Goal: Task Accomplishment & Management: Use online tool/utility

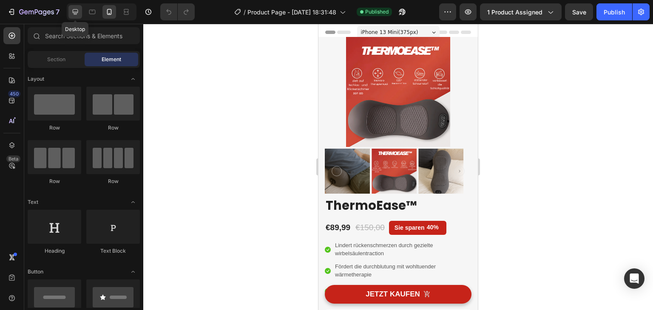
click at [80, 12] on div at bounding box center [75, 12] width 14 height 14
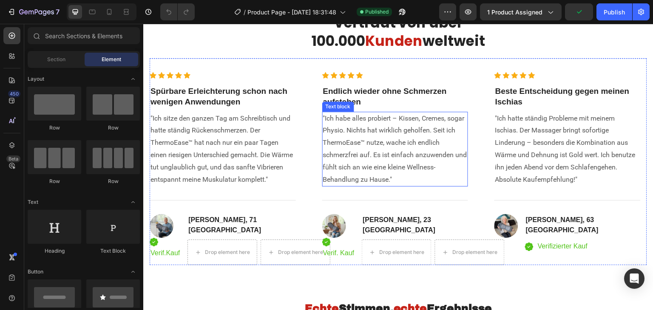
scroll to position [1785, 0]
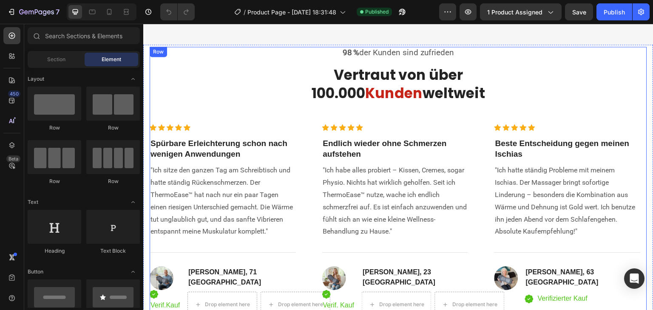
click at [246, 55] on div "98 % der Kunden sind zufrieden Text block Vertraut von über 100.000 Kunden welt…" at bounding box center [398, 182] width 497 height 271
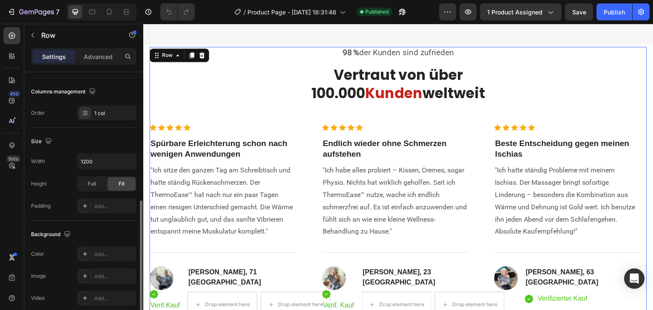
scroll to position [170, 0]
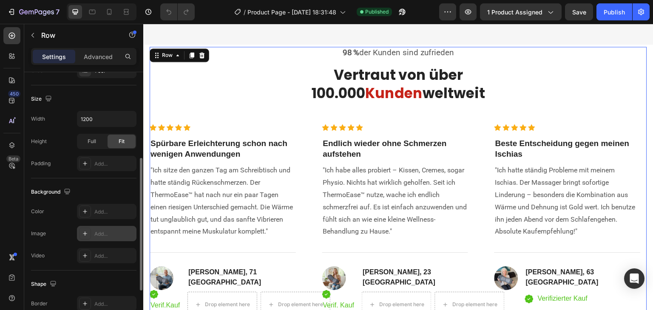
click at [85, 235] on icon at bounding box center [85, 234] width 4 height 4
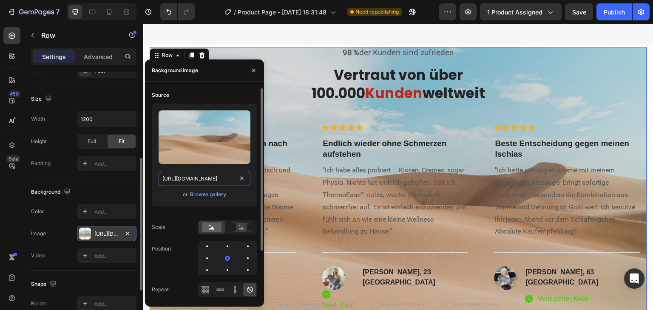
click at [204, 180] on input "[URL][DOMAIN_NAME]" at bounding box center [204, 178] width 92 height 15
paste input "0906/4661/0297/files/image.png?v=1758890474"
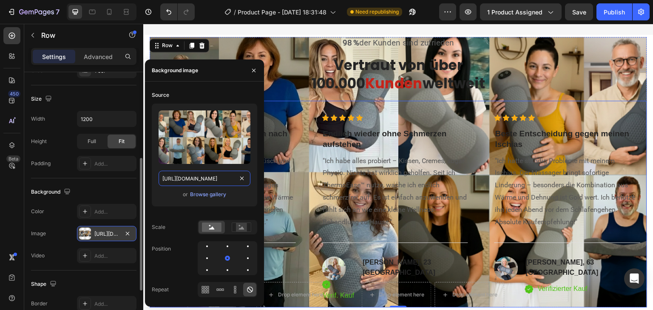
scroll to position [1742, 0]
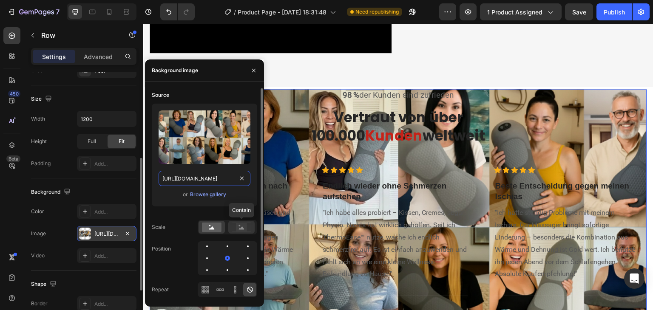
type input "[URL][DOMAIN_NAME]"
click at [234, 227] on icon at bounding box center [242, 227] width 20 height 9
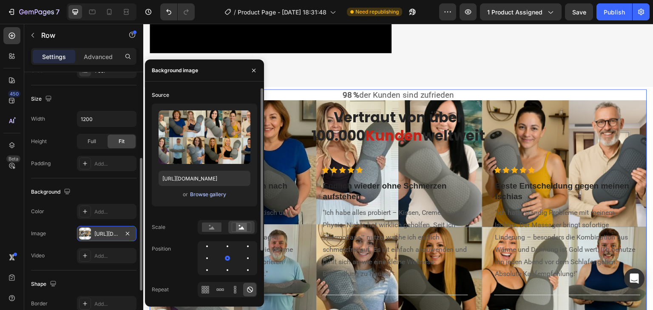
scroll to position [42, 0]
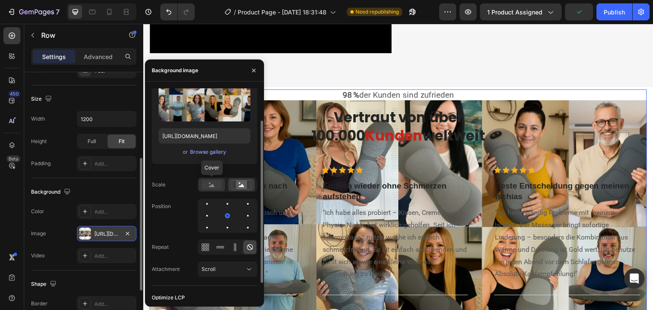
click at [213, 186] on icon at bounding box center [212, 185] width 6 height 3
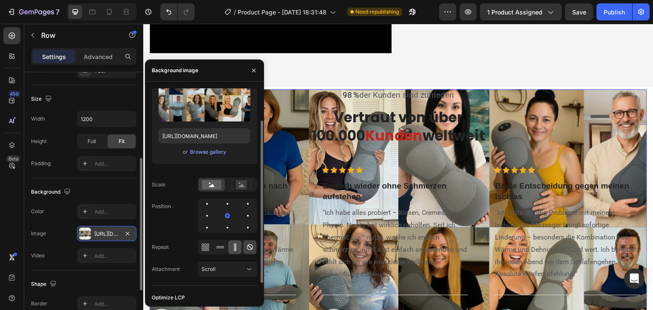
click at [238, 247] on icon at bounding box center [235, 247] width 8 height 8
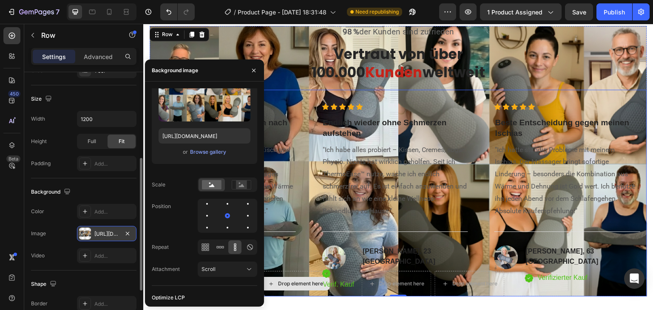
scroll to position [1869, 0]
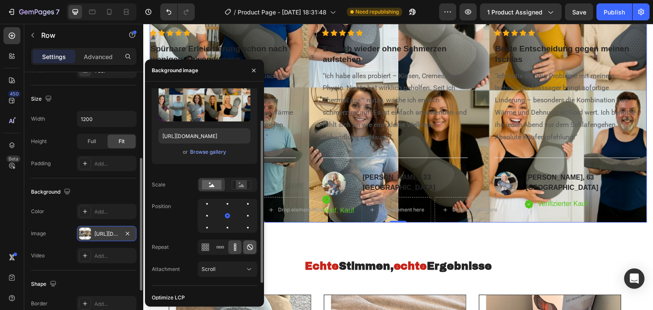
click at [249, 250] on icon at bounding box center [250, 247] width 8 height 8
click at [237, 269] on div "Scroll" at bounding box center [222, 270] width 43 height 8
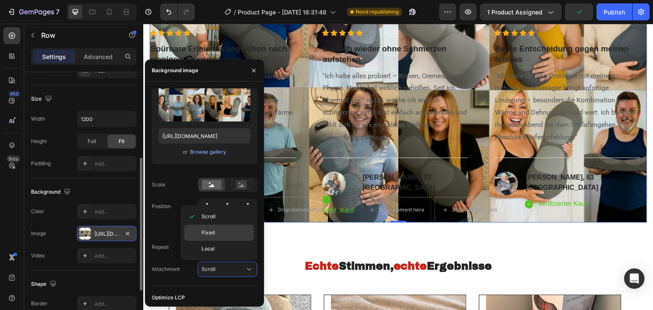
click at [212, 232] on span "Fixed" at bounding box center [207, 233] width 13 height 8
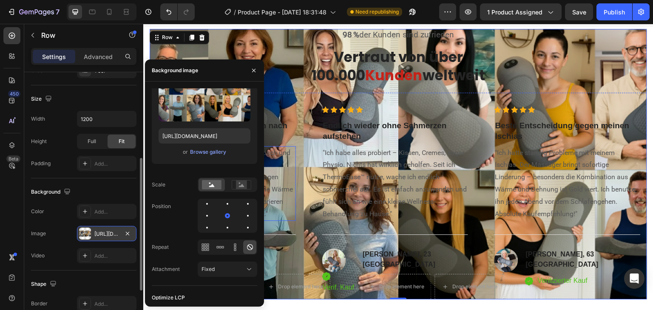
scroll to position [1785, 0]
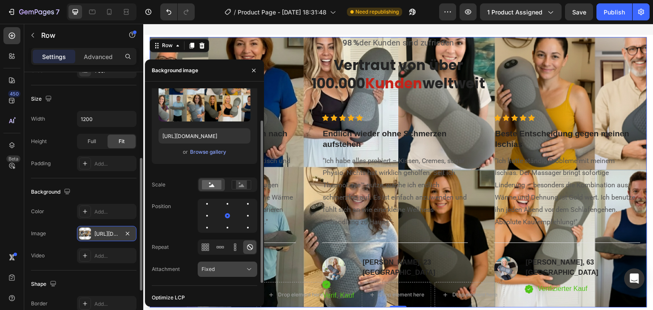
click at [230, 266] on div "Fixed" at bounding box center [222, 270] width 43 height 8
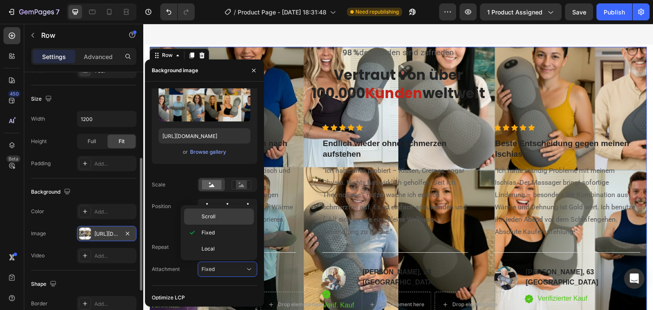
click at [212, 221] on div "Scroll" at bounding box center [219, 217] width 70 height 16
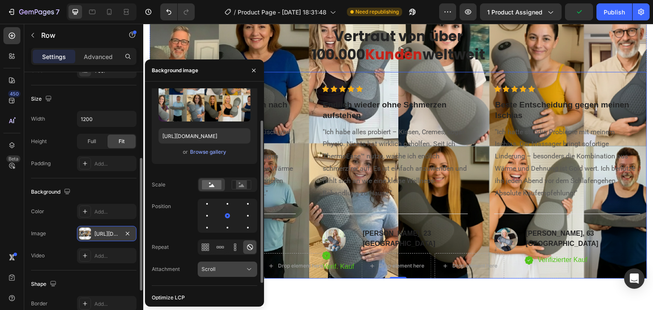
scroll to position [1827, 0]
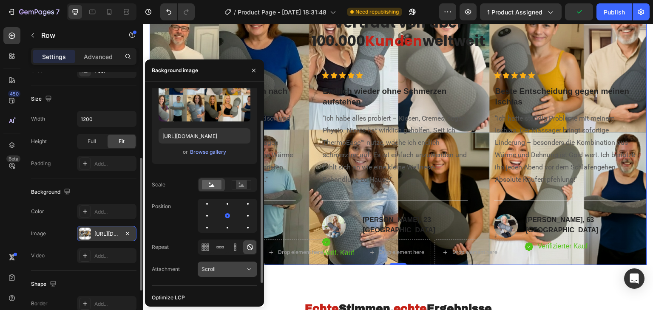
click at [221, 267] on div "Scroll" at bounding box center [222, 270] width 43 height 8
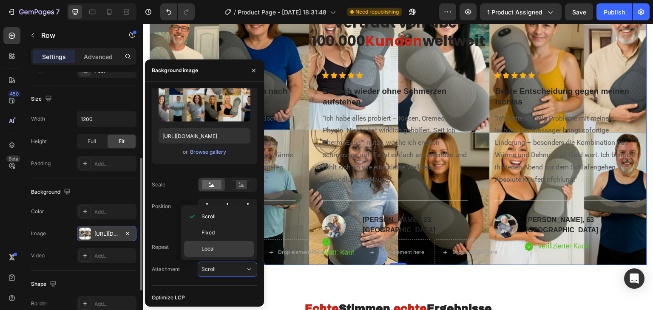
click at [207, 252] on div "Local" at bounding box center [219, 249] width 70 height 16
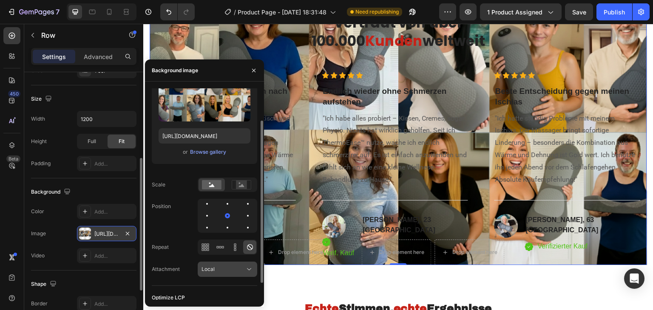
click at [233, 270] on div "Local" at bounding box center [222, 270] width 43 height 8
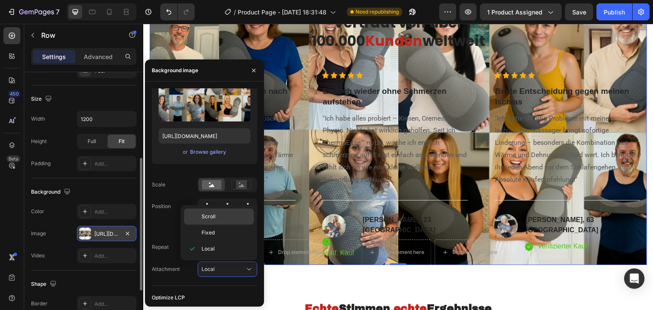
click at [205, 212] on div "Scroll" at bounding box center [219, 217] width 70 height 16
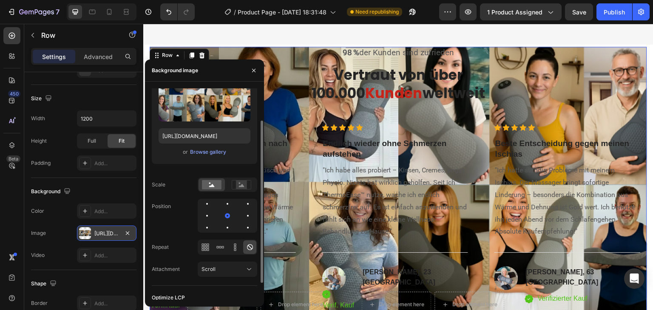
scroll to position [64, 0]
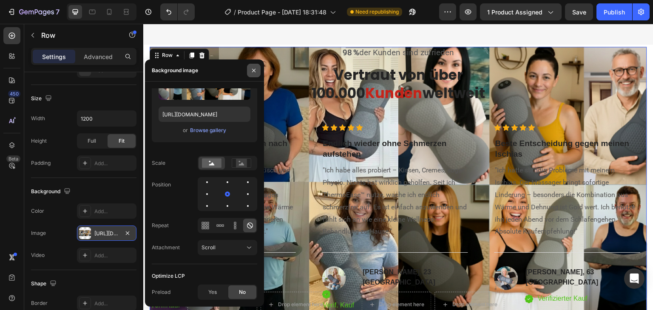
click at [257, 73] on icon "button" at bounding box center [253, 70] width 7 height 7
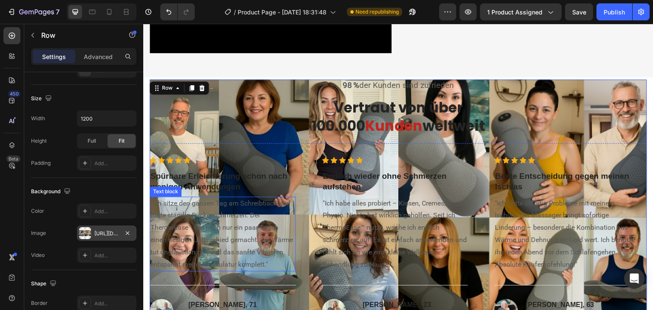
scroll to position [1785, 0]
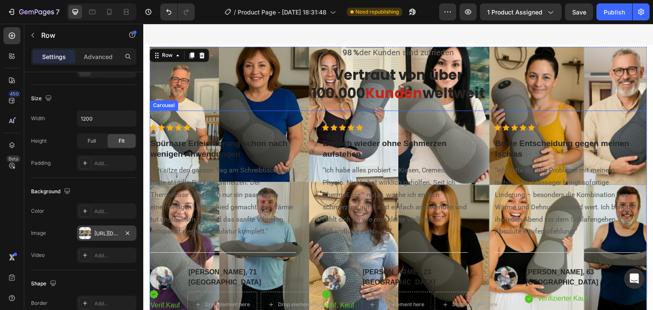
click at [207, 110] on div "Icon Icon Icon Icon Icon Icon List Hoz Spürbare Erleichterung schon nach wenige…" at bounding box center [398, 213] width 497 height 207
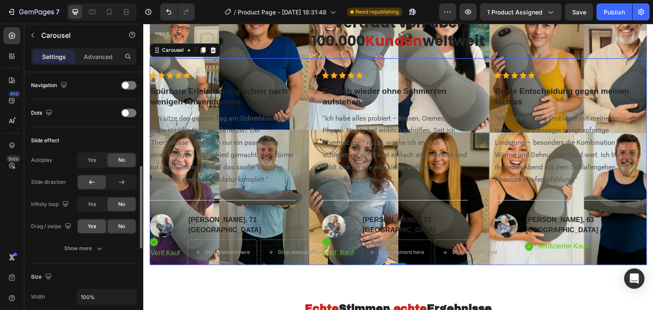
scroll to position [340, 0]
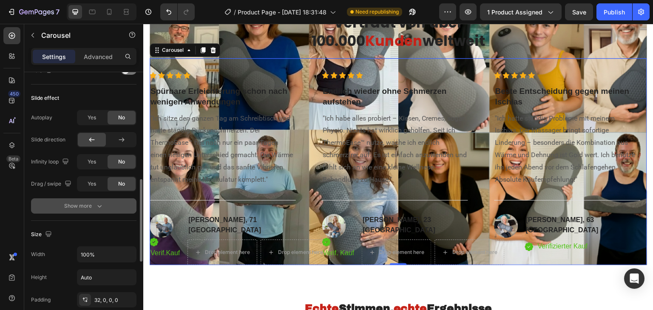
click at [90, 207] on div "Show more" at bounding box center [84, 206] width 40 height 8
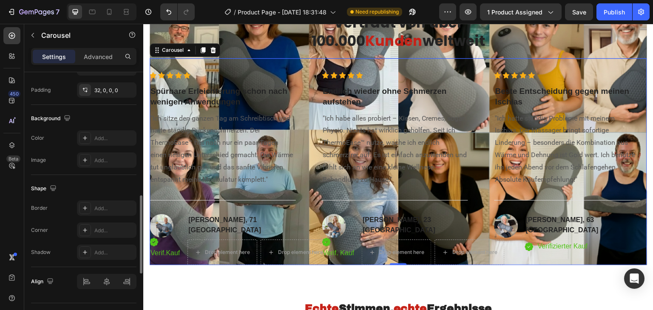
scroll to position [552, 0]
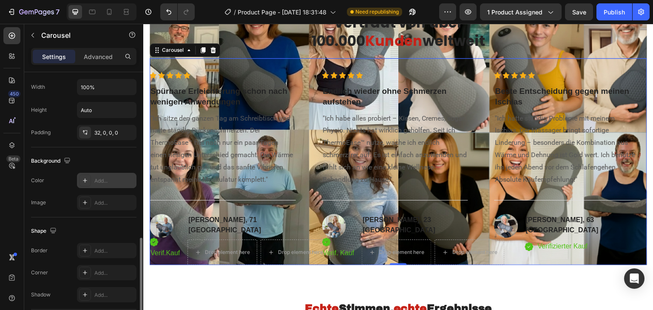
click at [91, 182] on div "Add..." at bounding box center [106, 180] width 59 height 15
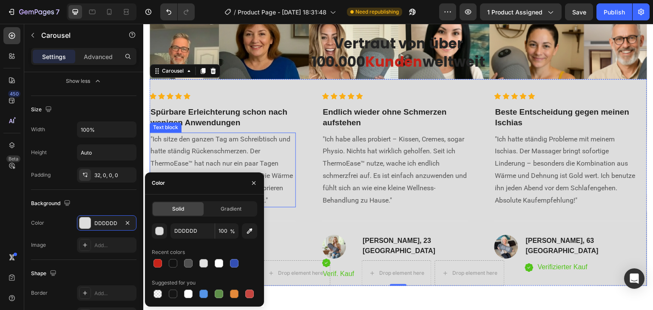
scroll to position [1785, 0]
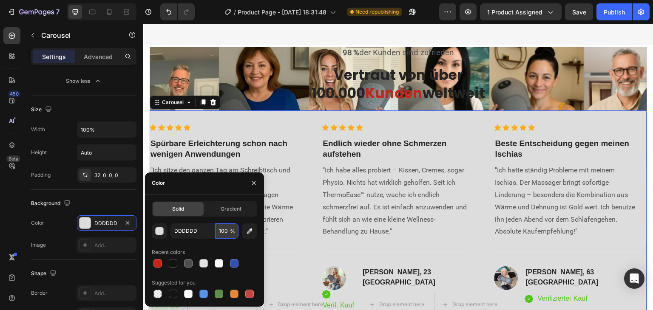
click at [228, 229] on input "100" at bounding box center [226, 230] width 23 height 15
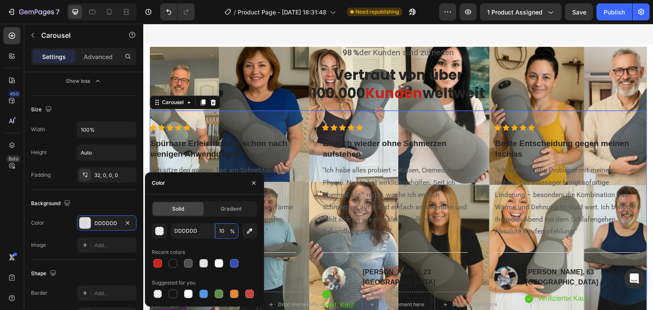
type input "1"
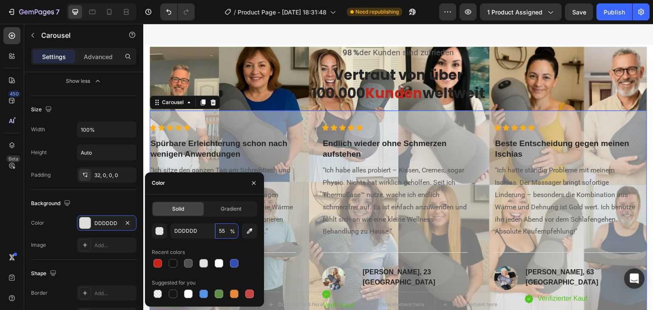
type input "5"
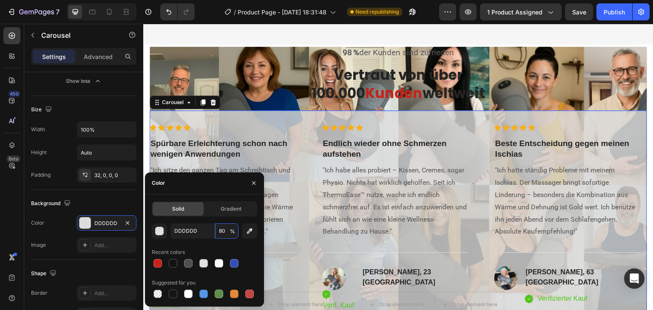
type input "80"
click at [213, 204] on div "Gradient" at bounding box center [230, 209] width 51 height 14
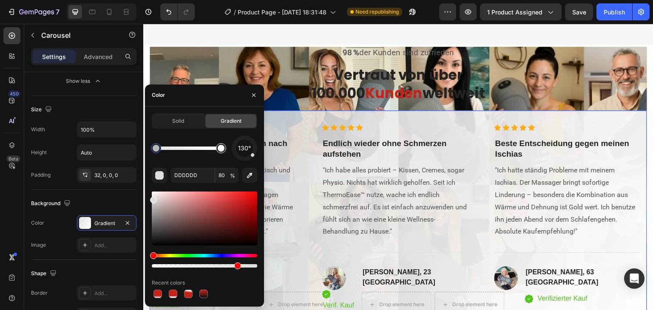
type input "FFFFFF"
type input "100"
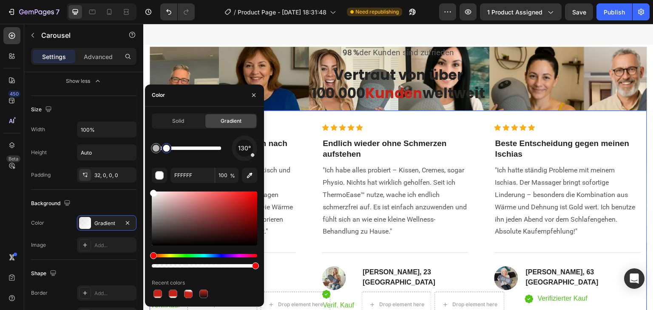
type input "DDDDDD"
type input "80"
type input "FFFFFF"
type input "100"
drag, startPoint x: 170, startPoint y: 154, endPoint x: 188, endPoint y: 156, distance: 18.4
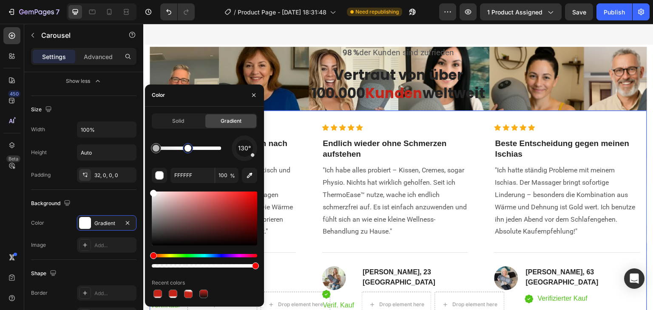
click at [188, 156] on div "130°" at bounding box center [204, 148] width 105 height 25
type input "DDDDDD"
type input "80"
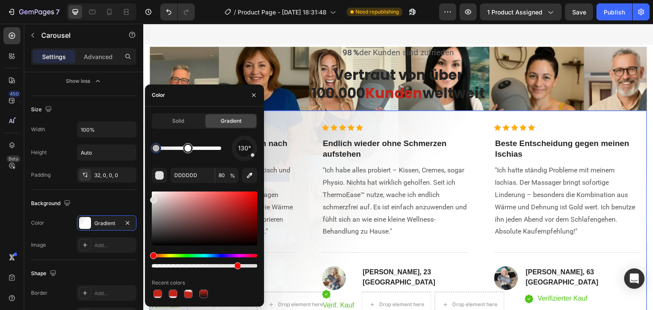
type input "FFFFFF"
type input "100"
drag, startPoint x: 191, startPoint y: 152, endPoint x: 206, endPoint y: 159, distance: 17.1
click at [206, 159] on div "130°" at bounding box center [204, 148] width 105 height 25
type input "DDDDDD"
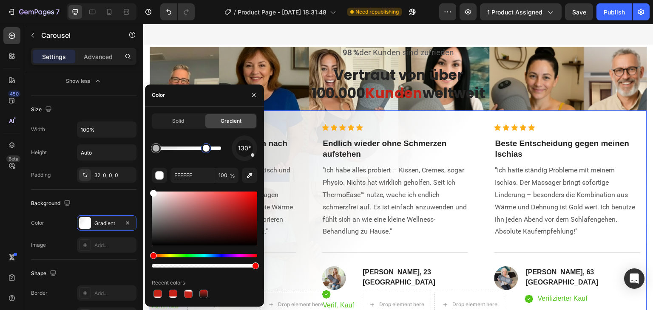
type input "80"
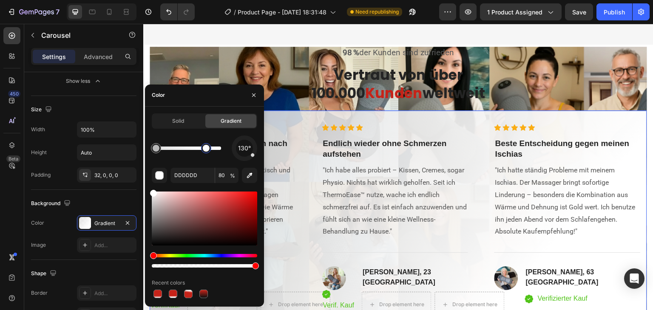
type input "FFFFFF"
type input "100"
drag, startPoint x: 207, startPoint y: 152, endPoint x: 221, endPoint y: 152, distance: 14.0
click at [221, 152] on div at bounding box center [221, 148] width 10 height 10
type input "DDDDDD"
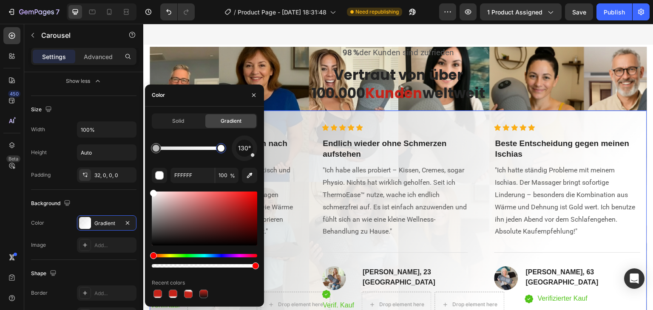
type input "80"
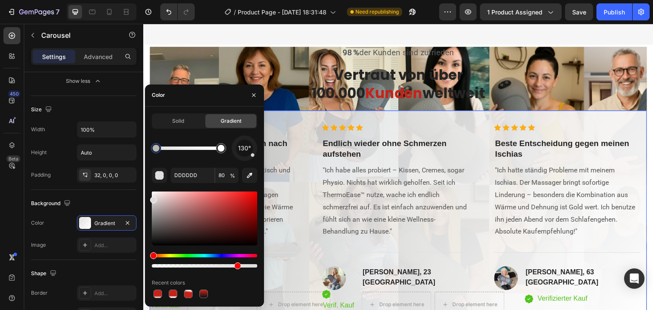
type input "FFFFFF"
type input "100"
drag, startPoint x: 221, startPoint y: 152, endPoint x: 227, endPoint y: 152, distance: 5.9
click at [227, 152] on div at bounding box center [220, 148] width 15 height 15
click at [173, 119] on span "Solid" at bounding box center [178, 121] width 12 height 8
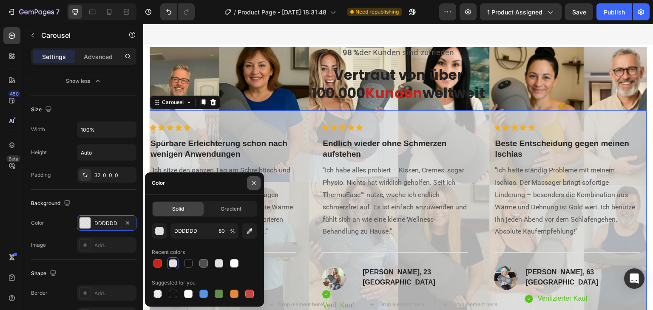
click at [256, 180] on icon "button" at bounding box center [253, 183] width 7 height 7
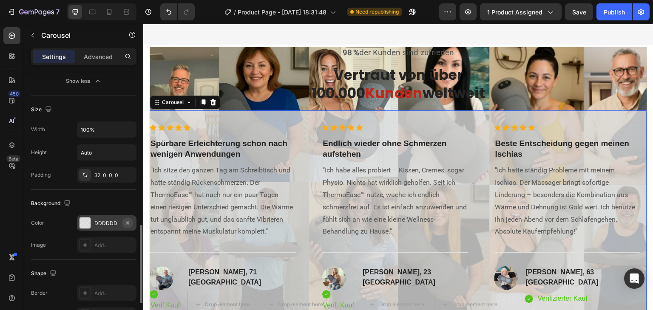
click at [126, 221] on icon "button" at bounding box center [127, 223] width 7 height 7
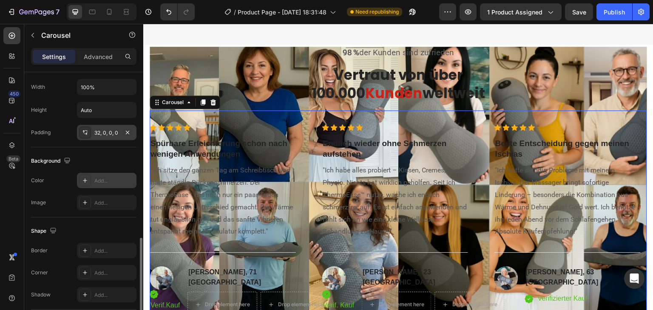
scroll to position [467, 0]
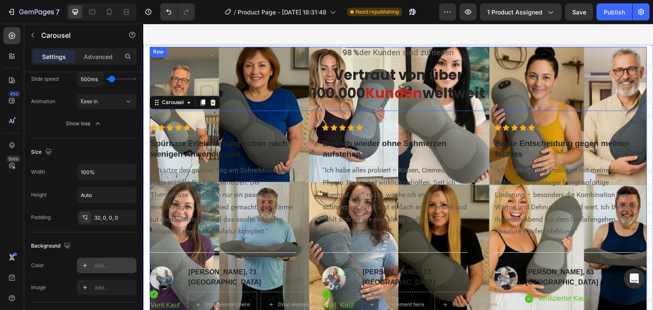
click at [212, 51] on div "98 % der Kunden sind zufrieden Text block Vertraut von über 100.000 Kunden welt…" at bounding box center [398, 182] width 497 height 271
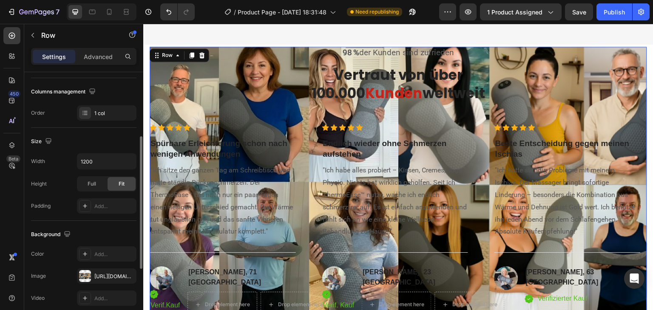
scroll to position [170, 0]
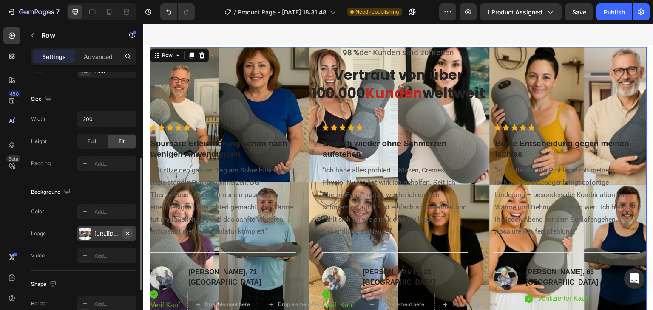
click at [127, 233] on icon "button" at bounding box center [127, 233] width 3 height 3
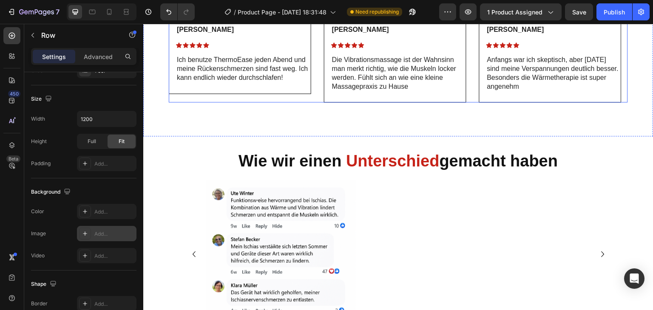
scroll to position [2337, 0]
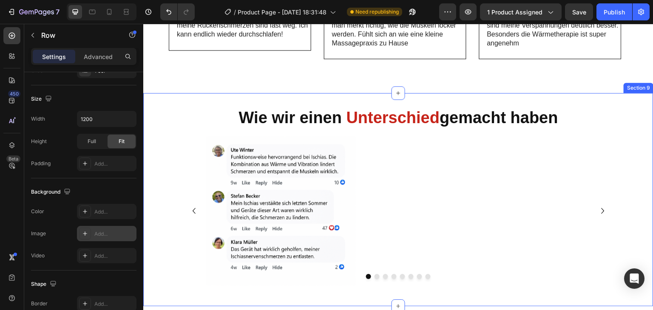
click at [166, 139] on div "Image Image Image Image Image Image Image Image [GEOGRAPHIC_DATA]" at bounding box center [398, 214] width 510 height 156
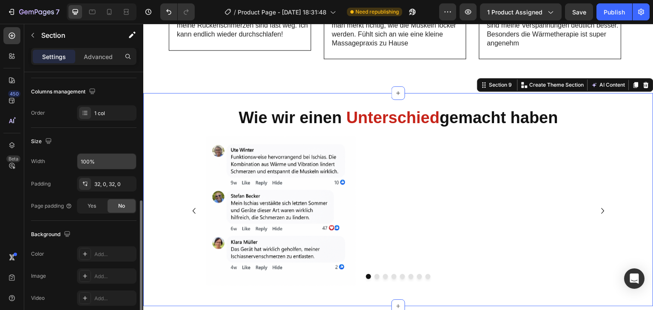
scroll to position [170, 0]
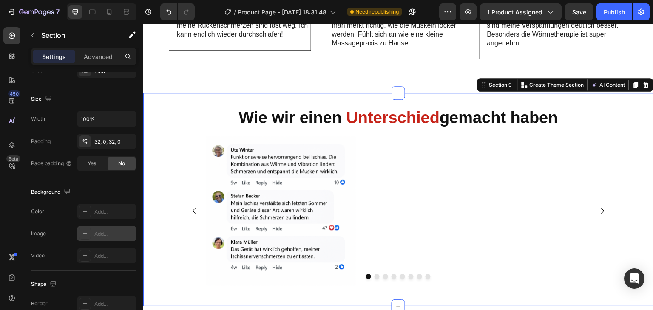
click at [86, 232] on icon at bounding box center [85, 233] width 7 height 7
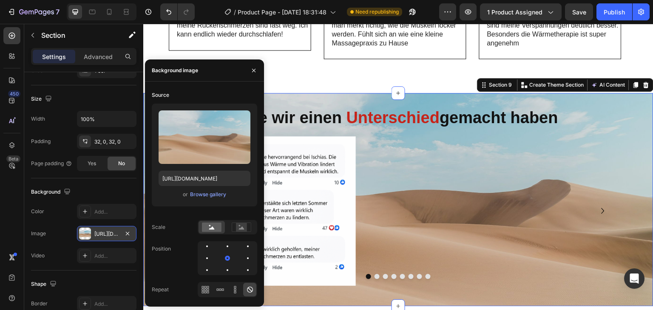
click at [110, 235] on div "[URL][DOMAIN_NAME]" at bounding box center [106, 234] width 25 height 8
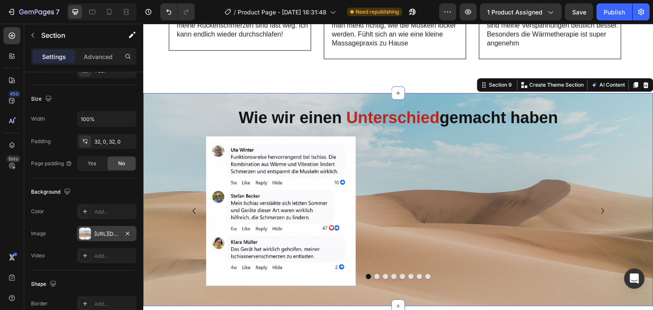
click at [110, 235] on div "[URL][DOMAIN_NAME]" at bounding box center [106, 234] width 25 height 8
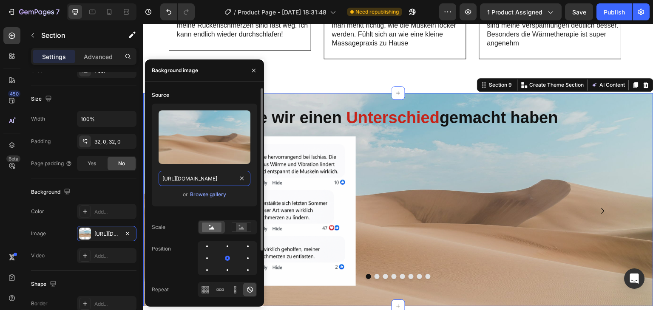
click at [184, 179] on input "[URL][DOMAIN_NAME]" at bounding box center [204, 178] width 92 height 15
paste input "0906/4661/0297/files/image.png?v=1758890474"
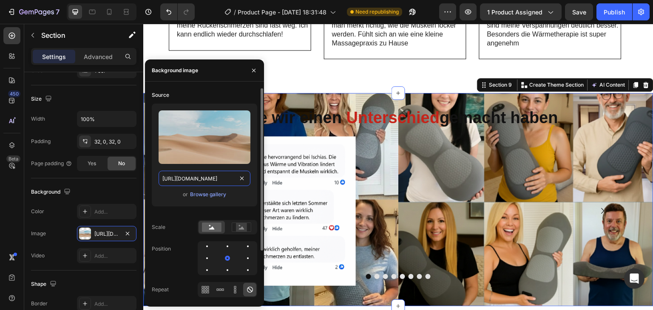
scroll to position [0, 127]
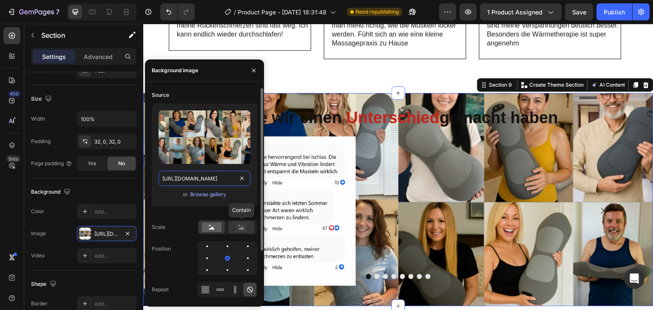
type input "[URL][DOMAIN_NAME]"
click at [231, 226] on div at bounding box center [241, 227] width 26 height 13
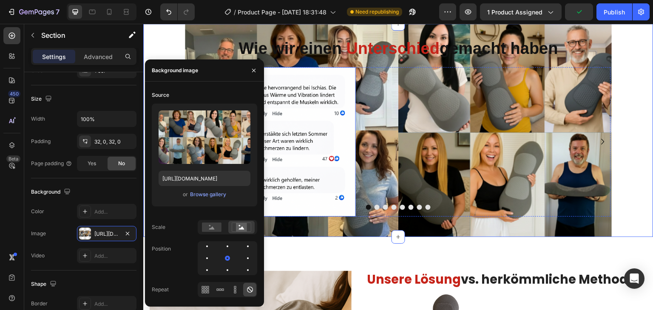
scroll to position [2379, 0]
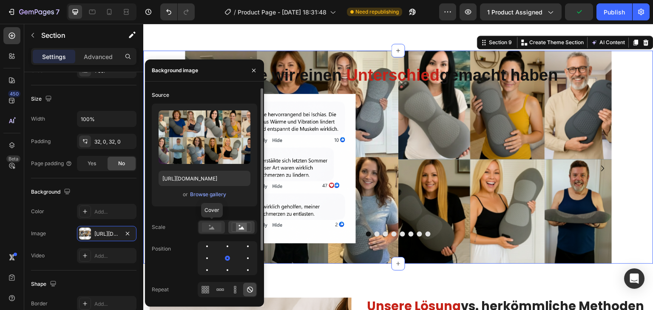
click at [211, 226] on rect at bounding box center [212, 227] width 20 height 9
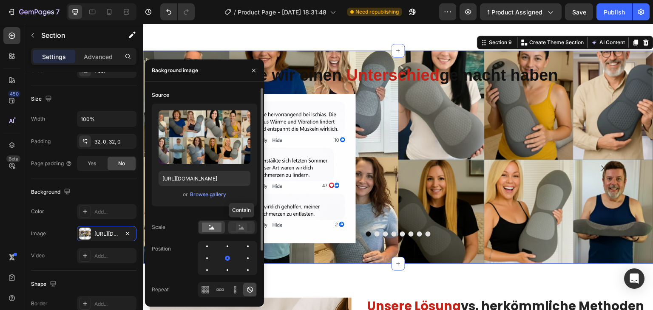
click at [242, 224] on rect at bounding box center [241, 227] width 11 height 8
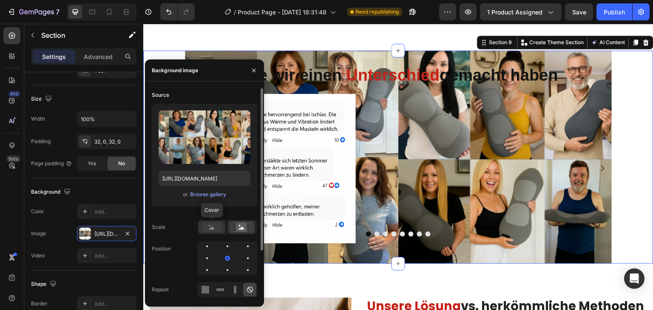
click at [211, 223] on icon at bounding box center [212, 227] width 20 height 9
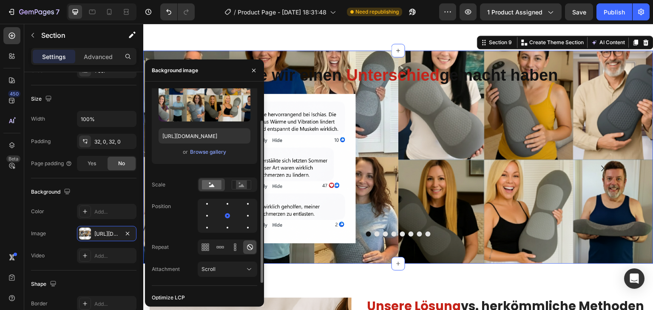
scroll to position [64, 0]
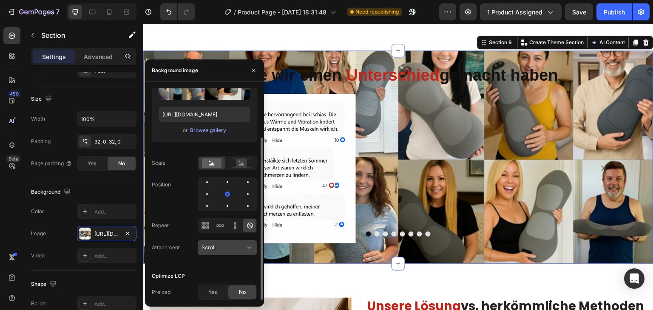
click at [216, 246] on div "Scroll" at bounding box center [222, 248] width 43 height 8
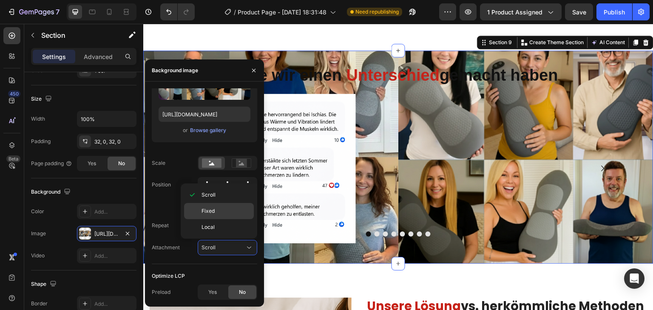
click at [209, 212] on span "Fixed" at bounding box center [207, 211] width 13 height 8
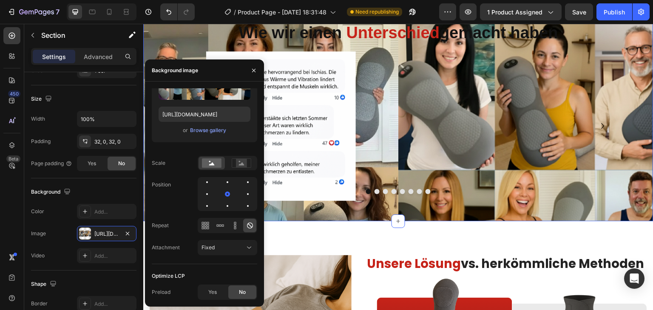
scroll to position [2379, 0]
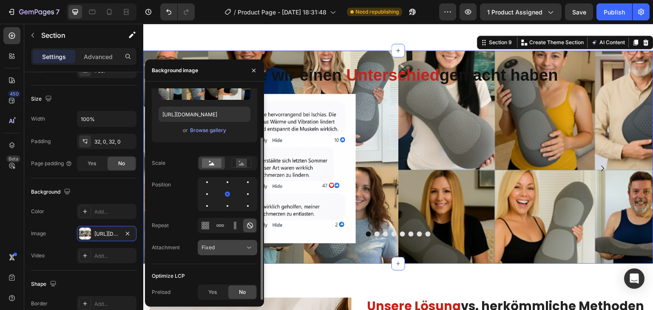
click at [221, 246] on div "Fixed" at bounding box center [222, 248] width 43 height 8
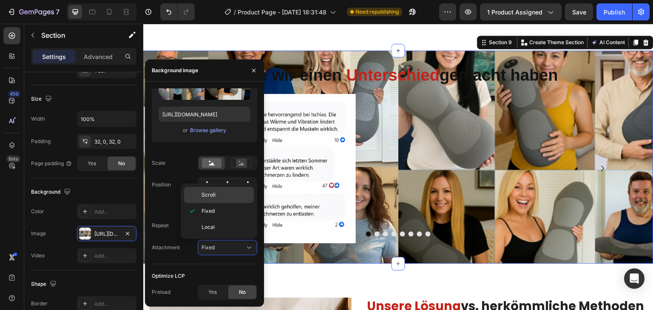
click at [212, 190] on div "Scroll" at bounding box center [219, 195] width 70 height 16
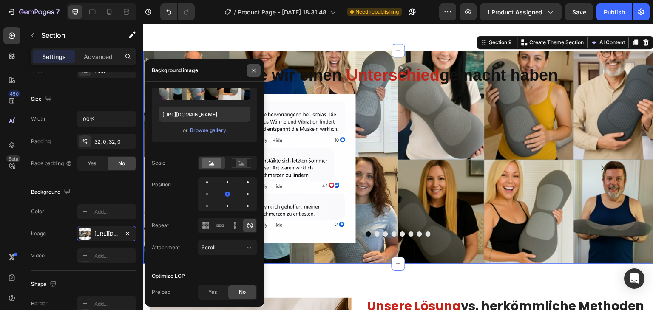
click at [256, 70] on icon "button" at bounding box center [253, 70] width 7 height 7
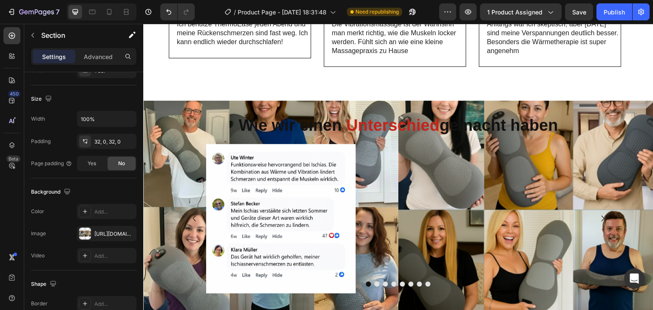
scroll to position [2328, 0]
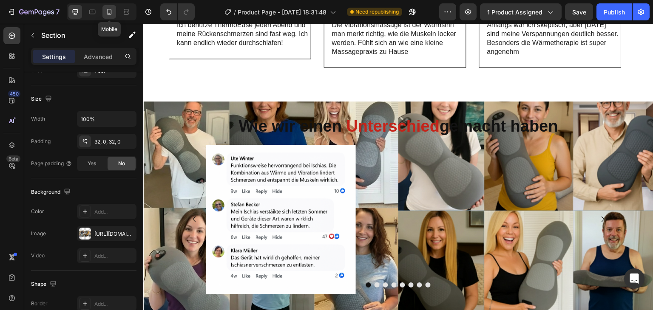
click at [105, 12] on icon at bounding box center [109, 12] width 8 height 8
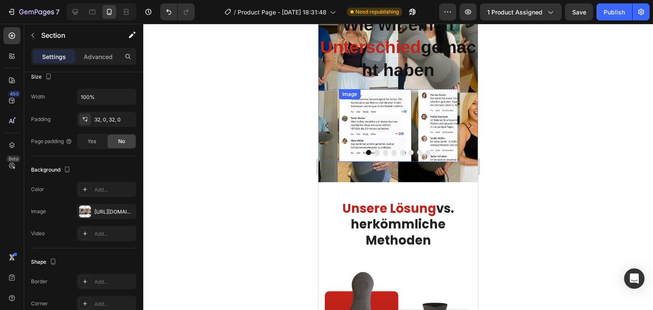
scroll to position [2272, 0]
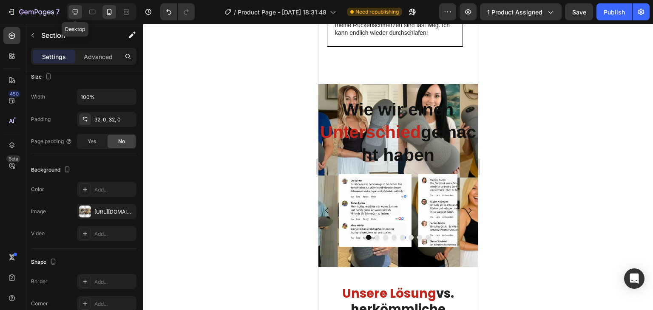
click at [75, 12] on icon at bounding box center [76, 12] width 6 height 6
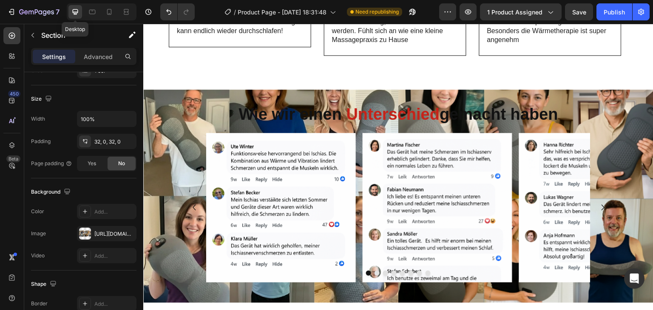
scroll to position [2376, 0]
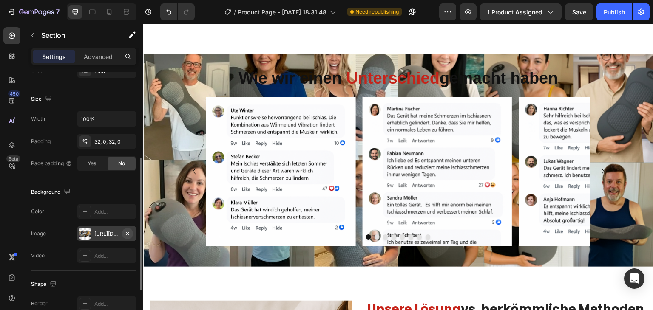
click at [127, 231] on icon "button" at bounding box center [127, 233] width 7 height 7
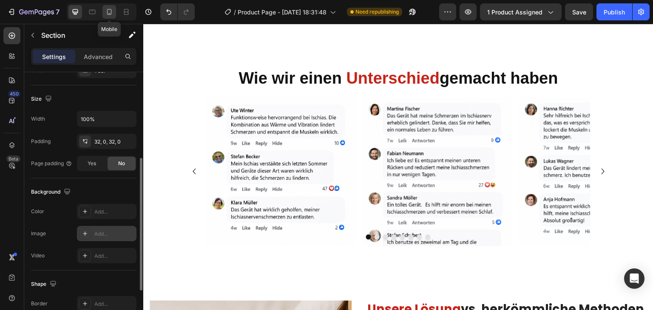
click at [107, 10] on icon at bounding box center [109, 12] width 8 height 8
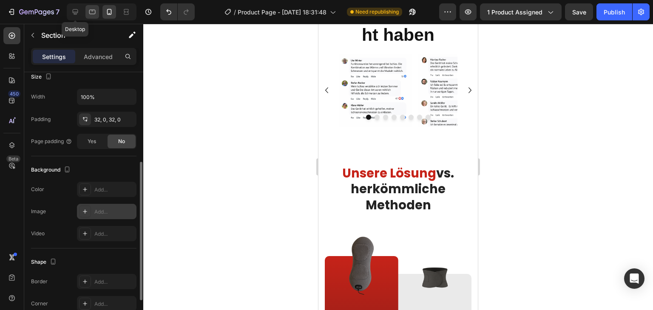
scroll to position [2303, 0]
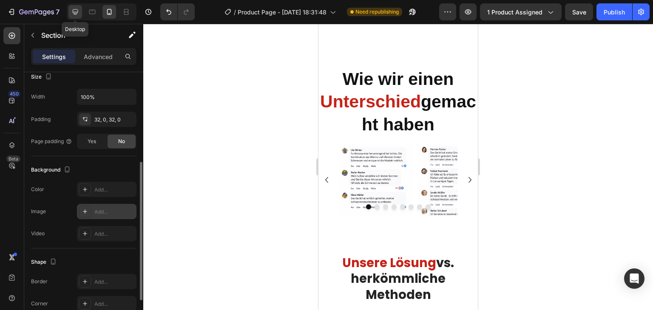
click at [81, 14] on div at bounding box center [75, 12] width 14 height 14
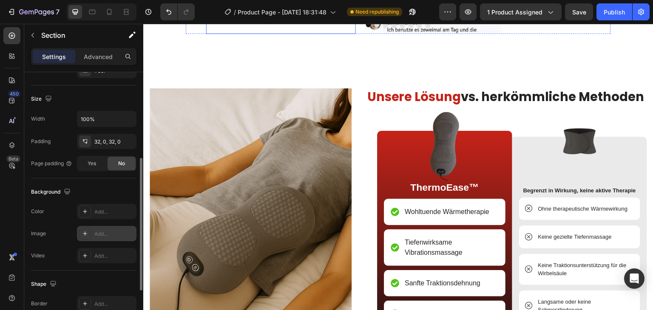
scroll to position [2631, 0]
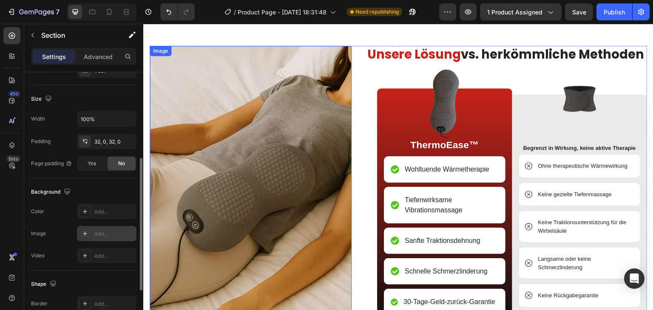
click at [240, 137] on img at bounding box center [251, 180] width 202 height 269
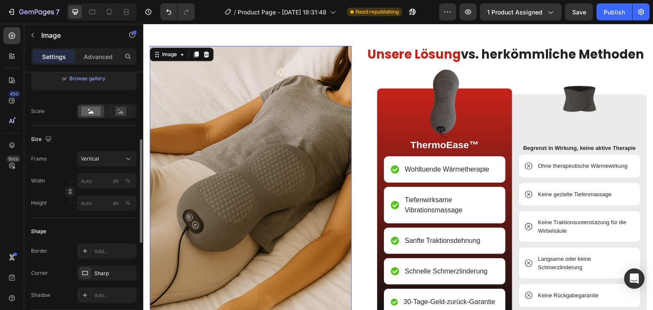
scroll to position [0, 0]
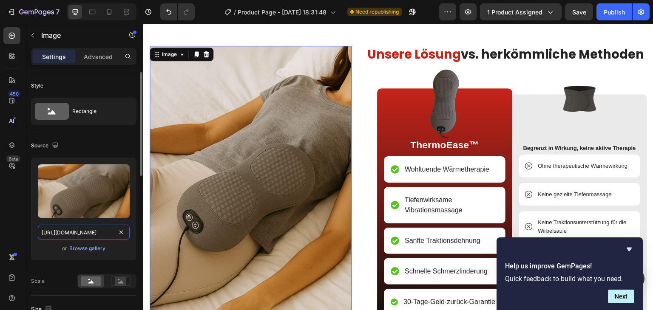
click at [93, 232] on input "[URL][DOMAIN_NAME]" at bounding box center [84, 232] width 92 height 15
paste input "image.png?v=1758890474"
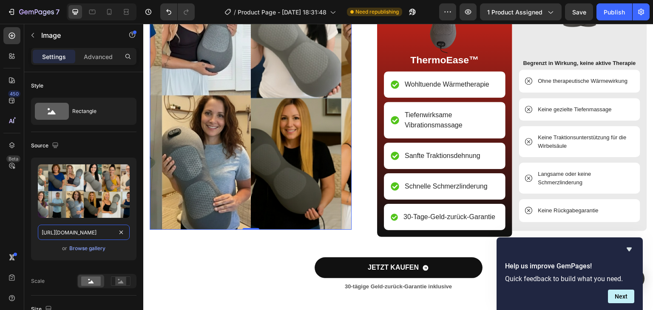
scroll to position [2674, 0]
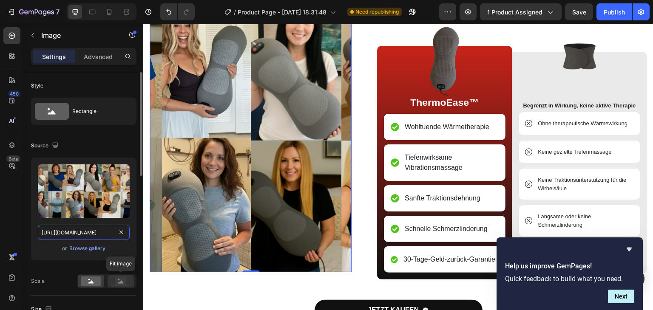
type input "[URL][DOMAIN_NAME]"
click at [118, 277] on rect at bounding box center [120, 281] width 11 height 8
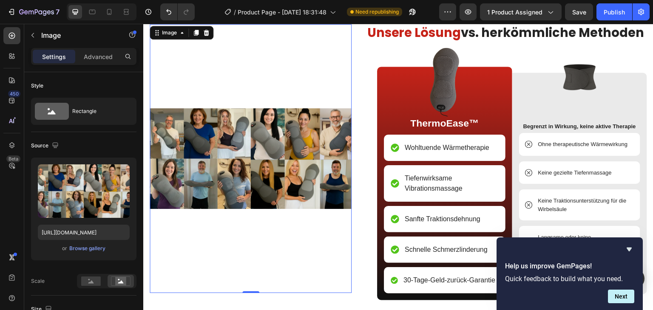
scroll to position [2631, 0]
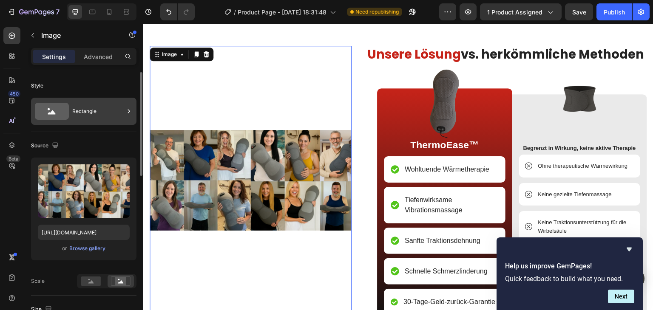
click at [102, 113] on div "Rectangle" at bounding box center [98, 112] width 52 height 20
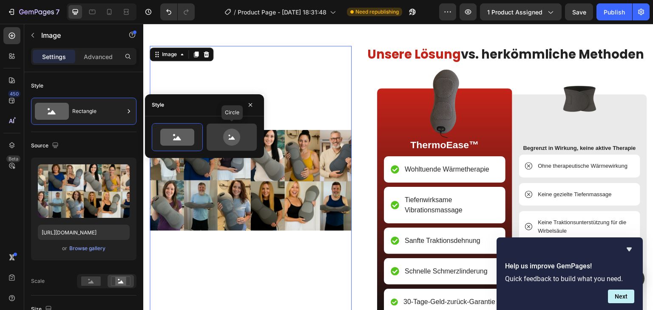
click at [218, 133] on icon at bounding box center [232, 137] width 40 height 17
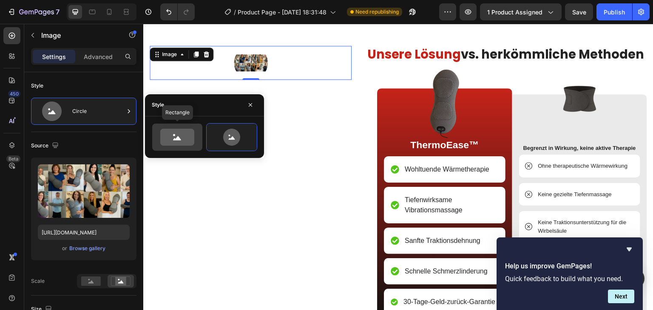
click at [186, 135] on icon at bounding box center [177, 137] width 34 height 17
type input "100"
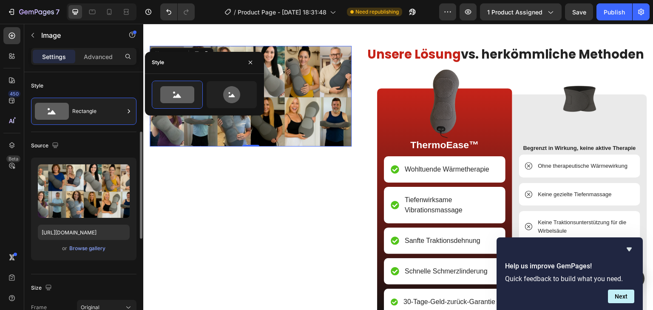
scroll to position [42, 0]
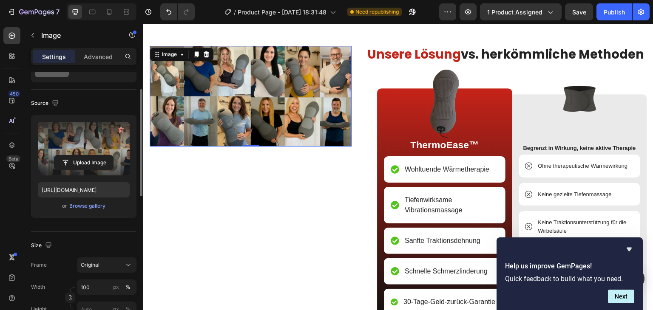
click at [92, 138] on label at bounding box center [84, 149] width 92 height 54
click at [92, 156] on input "file" at bounding box center [83, 163] width 59 height 14
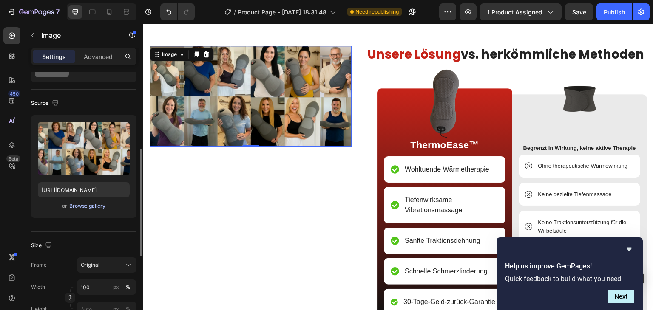
scroll to position [85, 0]
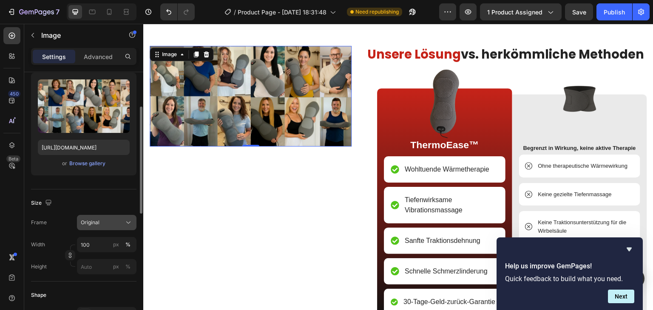
click at [96, 220] on span "Original" at bounding box center [90, 223] width 19 height 8
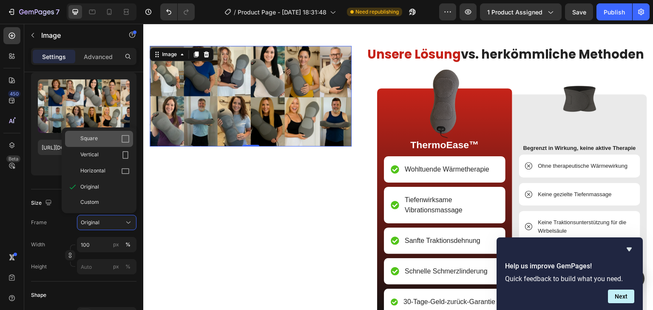
click at [93, 137] on span "Square" at bounding box center [88, 139] width 17 height 8
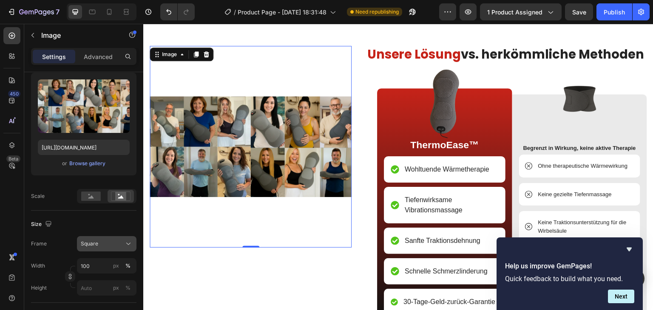
click at [100, 245] on div "Square" at bounding box center [102, 244] width 42 height 8
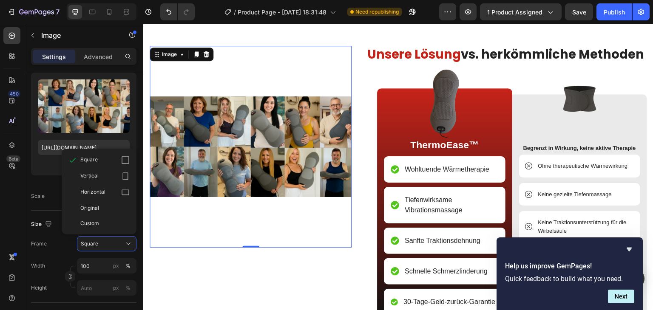
click at [98, 173] on span "Vertical" at bounding box center [89, 176] width 18 height 8
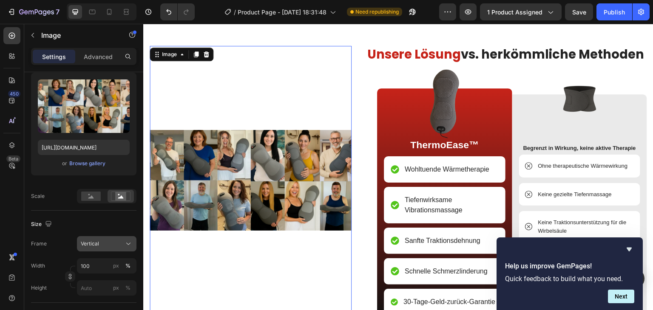
click at [102, 247] on div "Vertical" at bounding box center [102, 244] width 42 height 8
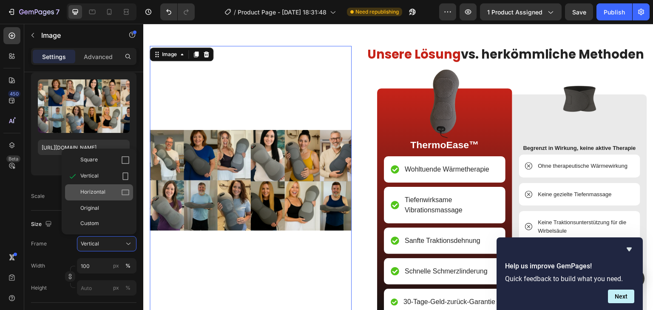
click at [105, 188] on div "Horizontal" at bounding box center [104, 192] width 49 height 8
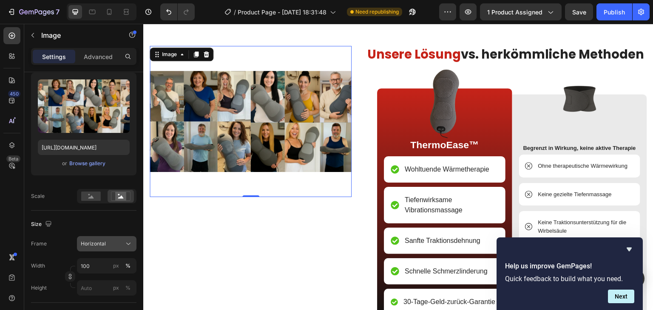
click at [106, 242] on div "Horizontal" at bounding box center [102, 244] width 42 height 8
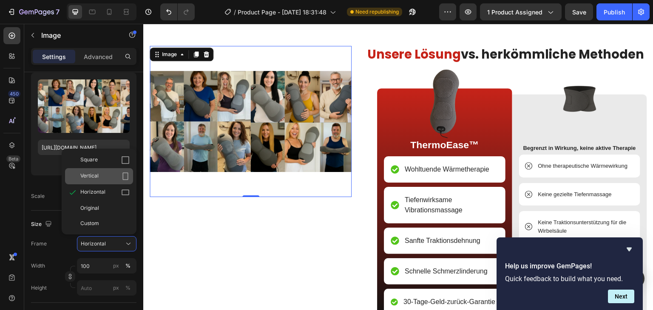
click at [98, 173] on span "Vertical" at bounding box center [89, 176] width 18 height 8
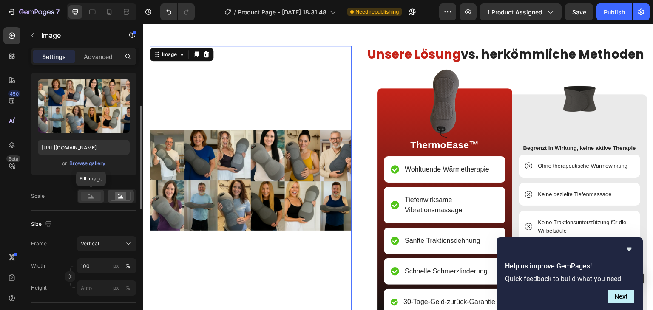
click at [97, 195] on rect at bounding box center [91, 196] width 20 height 9
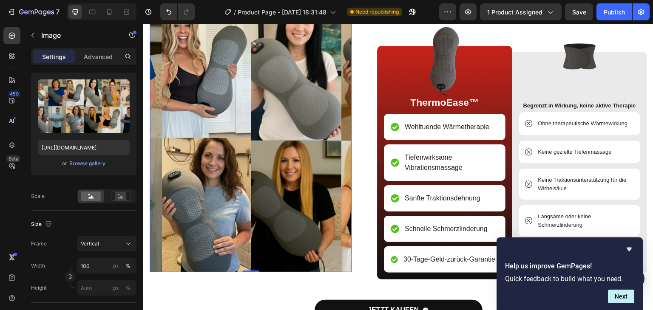
scroll to position [2631, 0]
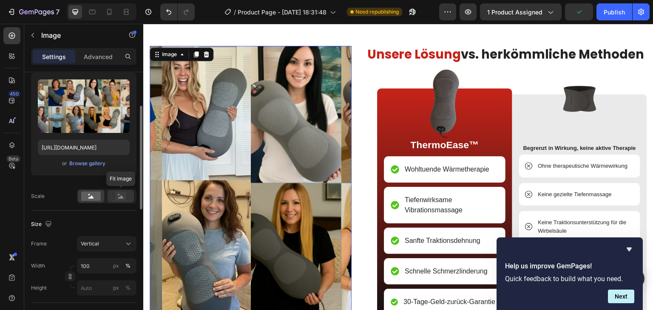
click at [118, 197] on rect at bounding box center [120, 196] width 11 height 8
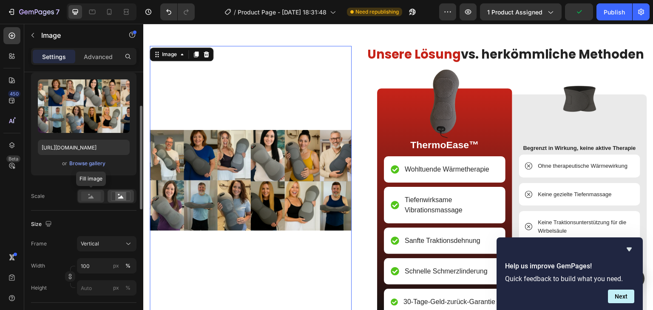
click at [85, 194] on rect at bounding box center [91, 196] width 20 height 9
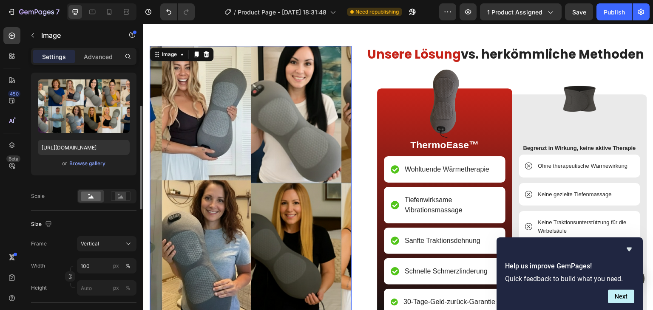
scroll to position [127, 0]
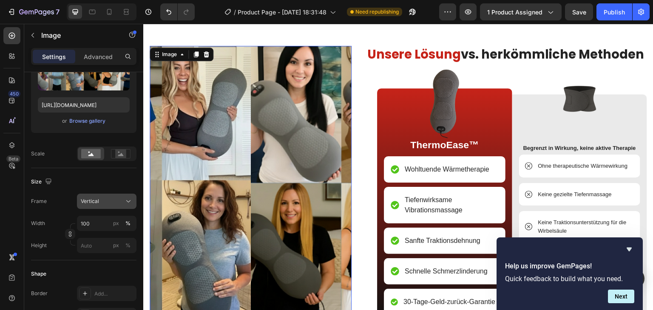
click at [105, 199] on div "Vertical" at bounding box center [102, 202] width 42 height 8
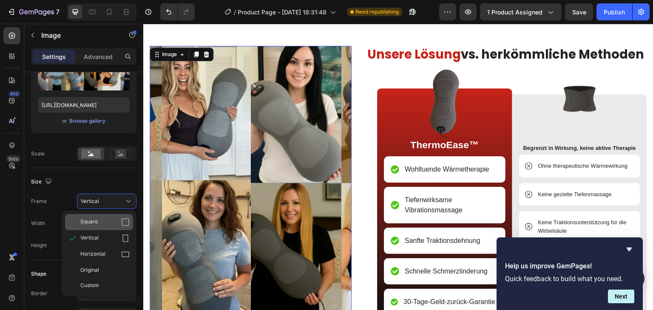
click at [99, 221] on div "Square" at bounding box center [104, 222] width 49 height 8
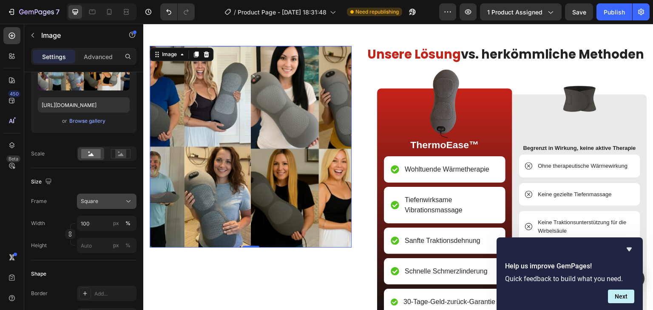
click at [108, 198] on div "Square" at bounding box center [102, 202] width 42 height 8
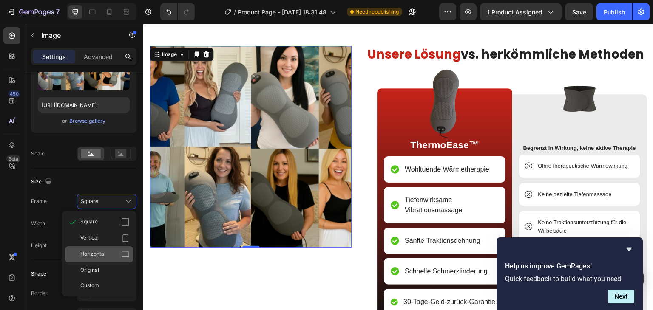
click at [103, 249] on div "Horizontal" at bounding box center [99, 254] width 68 height 16
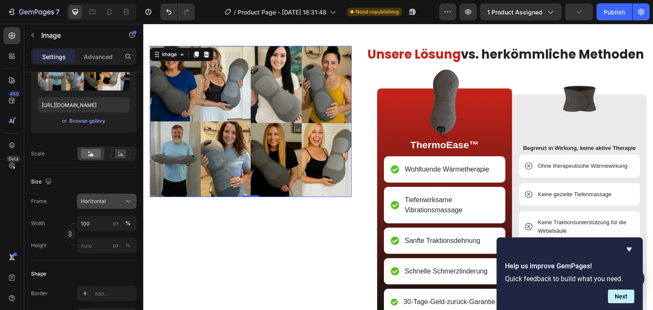
click at [104, 200] on span "Horizontal" at bounding box center [93, 202] width 25 height 8
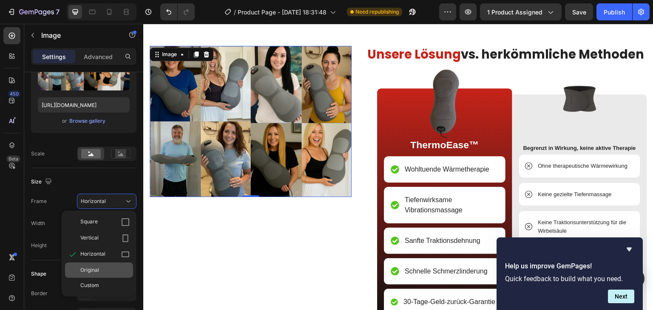
click at [96, 267] on span "Original" at bounding box center [89, 270] width 19 height 8
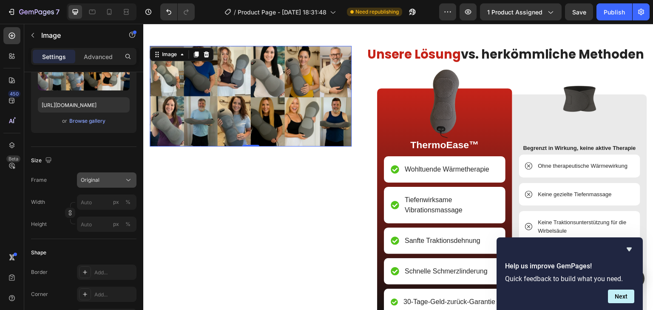
click at [100, 179] on div "Original" at bounding box center [102, 180] width 42 height 8
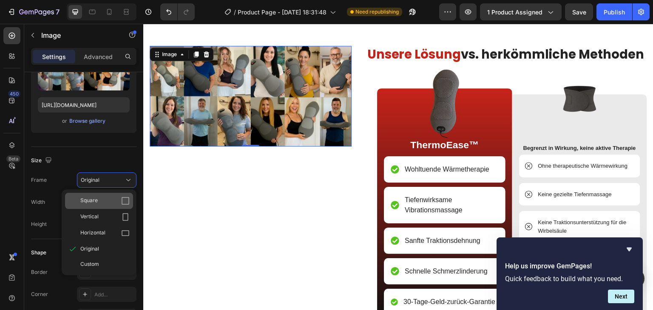
click at [96, 200] on span "Square" at bounding box center [88, 201] width 17 height 8
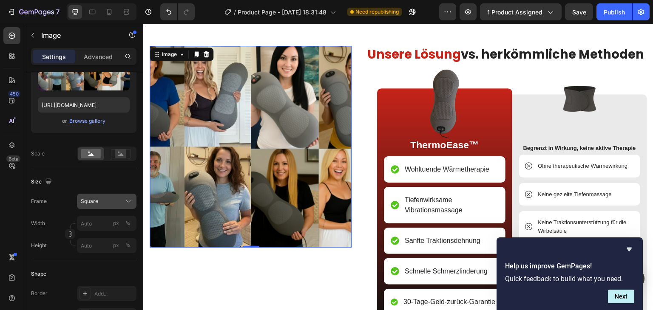
click at [95, 205] on div "Square" at bounding box center [107, 201] width 52 height 8
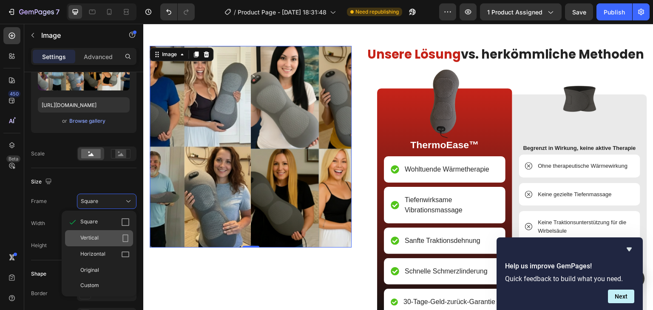
click at [92, 237] on span "Vertical" at bounding box center [89, 238] width 18 height 8
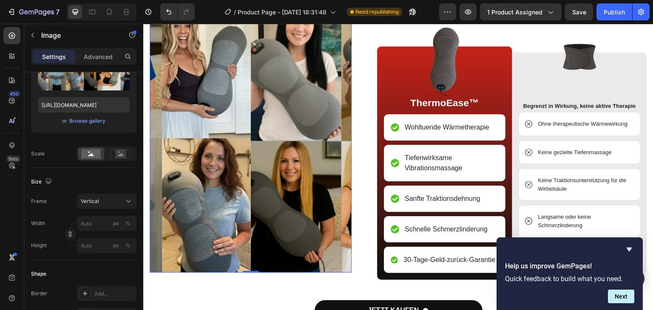
scroll to position [2674, 0]
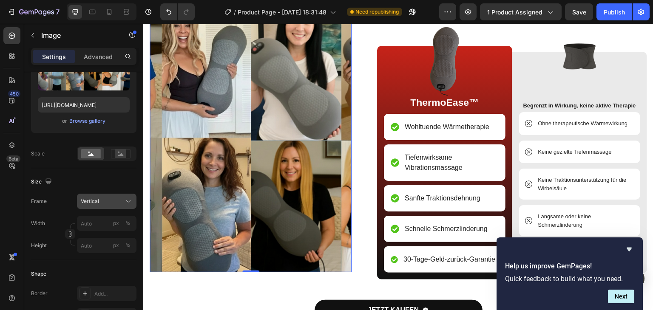
click at [107, 204] on div "Vertical" at bounding box center [102, 202] width 42 height 8
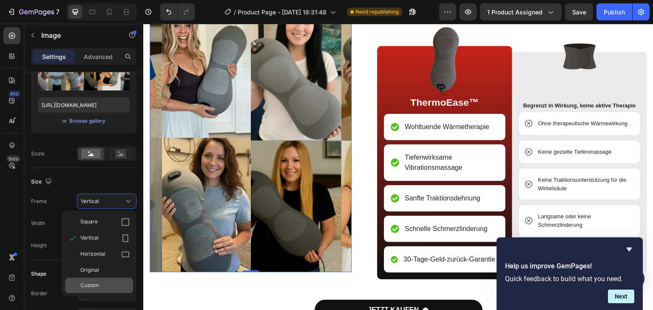
click at [100, 283] on div "Custom" at bounding box center [104, 286] width 49 height 8
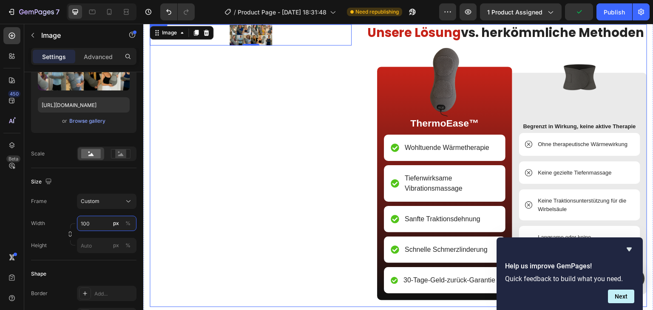
scroll to position [2631, 0]
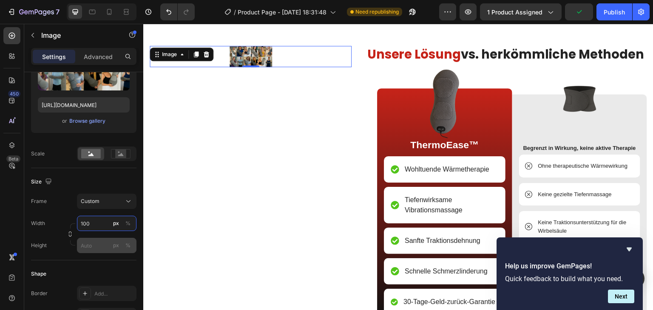
type input "100"
click at [100, 243] on input "px %" at bounding box center [106, 245] width 59 height 15
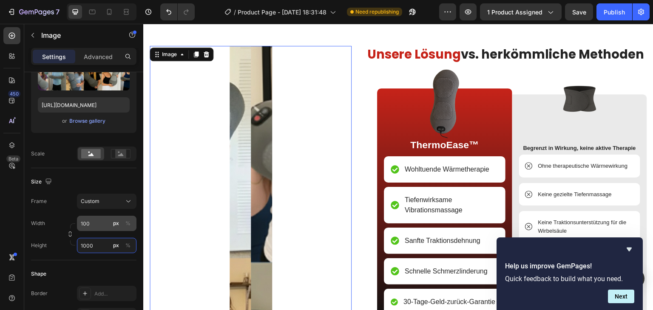
type input "1000"
click at [96, 221] on input "100" at bounding box center [106, 223] width 59 height 15
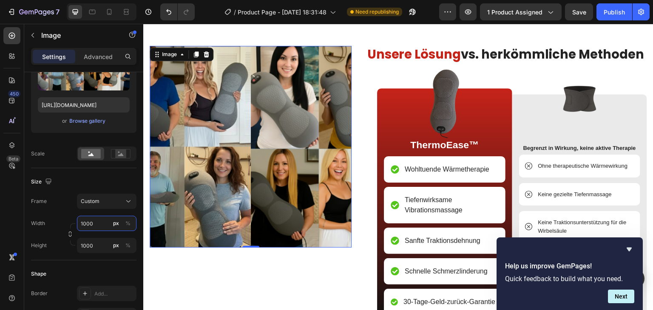
click at [84, 222] on input "1000" at bounding box center [106, 223] width 59 height 15
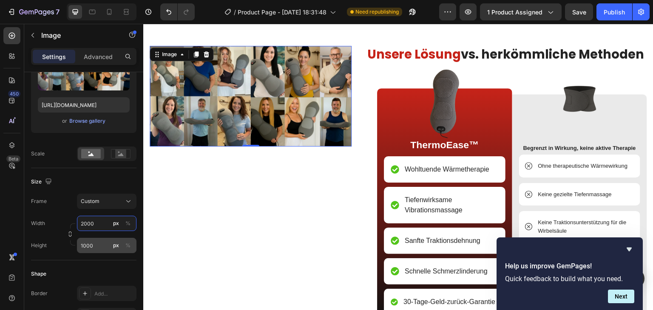
type input "2000"
click at [96, 246] on input "1000" at bounding box center [106, 245] width 59 height 15
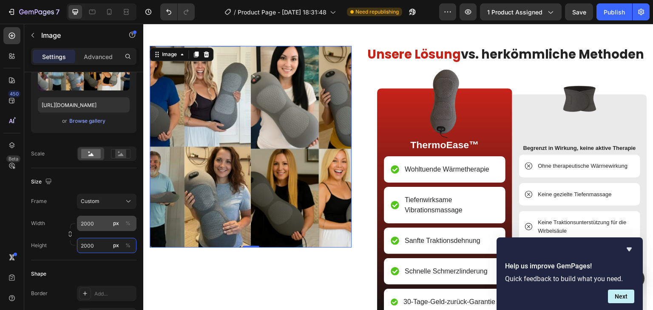
type input "2000"
click at [96, 223] on input "2000" at bounding box center [106, 223] width 59 height 15
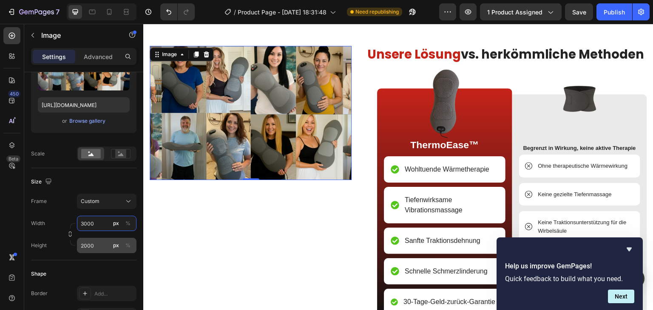
type input "3000"
click at [96, 246] on input "2000" at bounding box center [106, 245] width 59 height 15
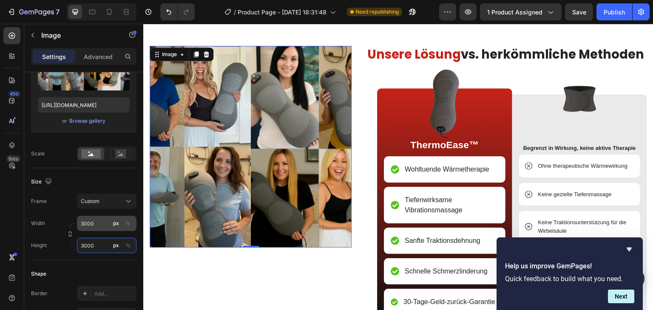
type input "3000"
click at [92, 223] on input "3000" at bounding box center [106, 223] width 59 height 15
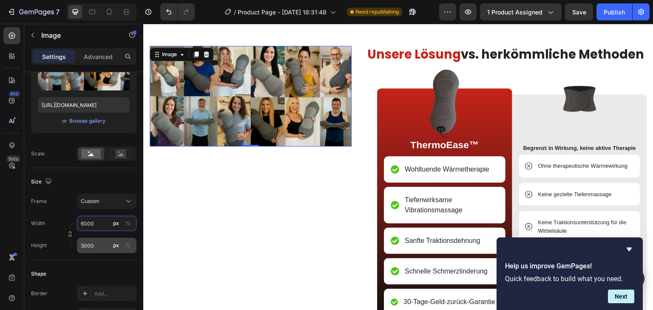
type input "6000"
click at [99, 243] on input "3000" at bounding box center [106, 245] width 59 height 15
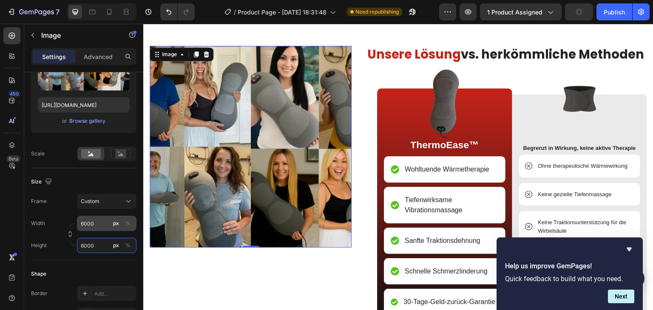
type input "6000"
click at [100, 224] on input "6000" at bounding box center [106, 223] width 59 height 15
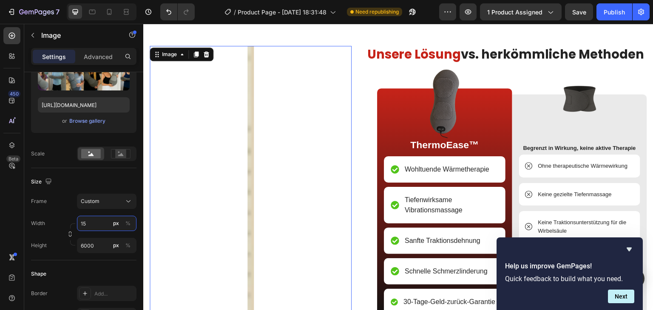
type input "1"
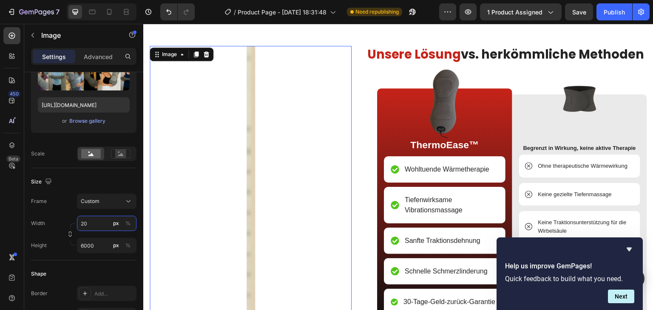
type input "2"
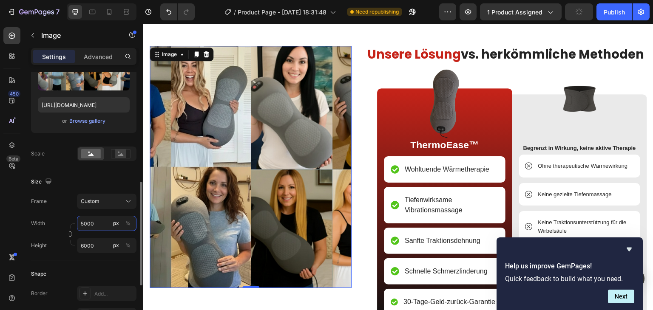
scroll to position [170, 0]
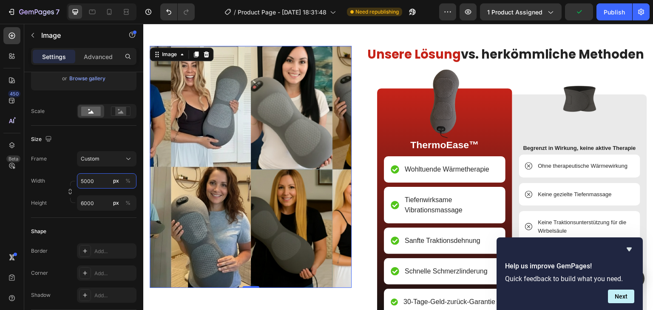
click at [87, 182] on input "5000" at bounding box center [106, 180] width 59 height 15
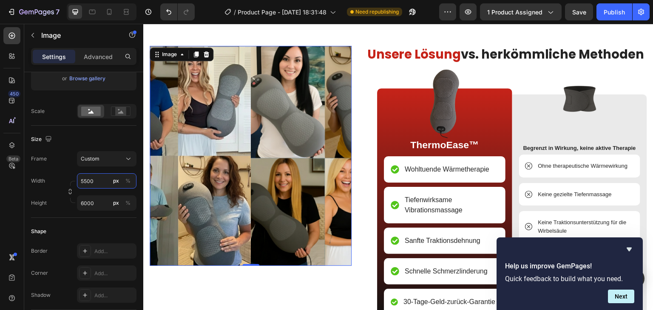
click at [98, 179] on input "5500" at bounding box center [106, 180] width 59 height 15
type input "5500"
click at [54, 162] on div "Frame Custom" at bounding box center [83, 158] width 105 height 15
click at [102, 207] on input "6000" at bounding box center [106, 202] width 59 height 15
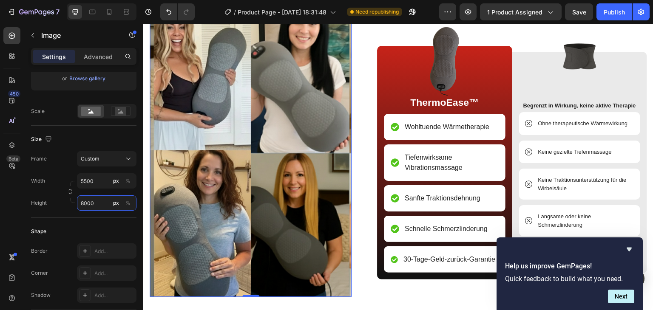
scroll to position [2716, 0]
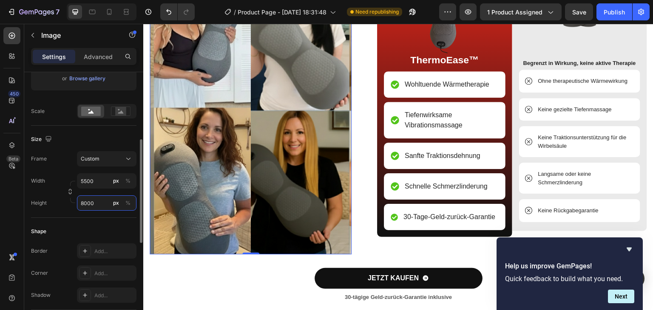
click at [85, 203] on input "8000" at bounding box center [106, 202] width 59 height 15
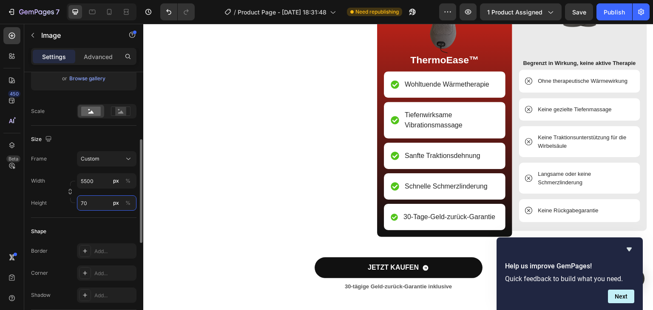
type input "7"
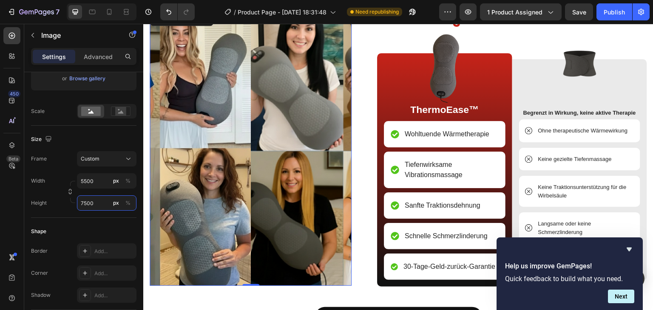
scroll to position [2631, 0]
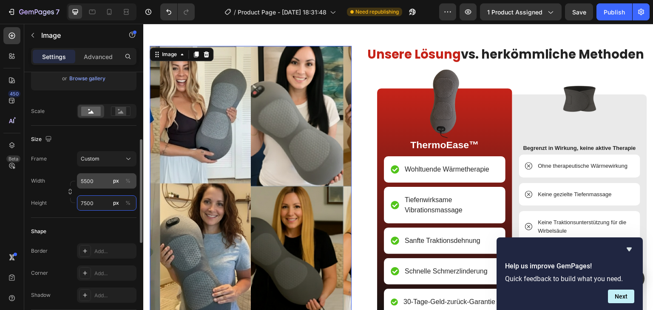
type input "7500"
click at [104, 182] on input "5500" at bounding box center [106, 180] width 59 height 15
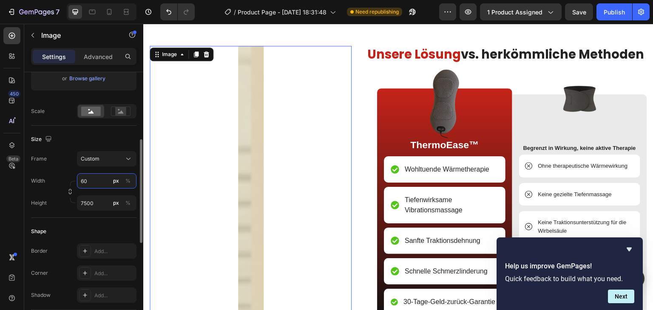
type input "6"
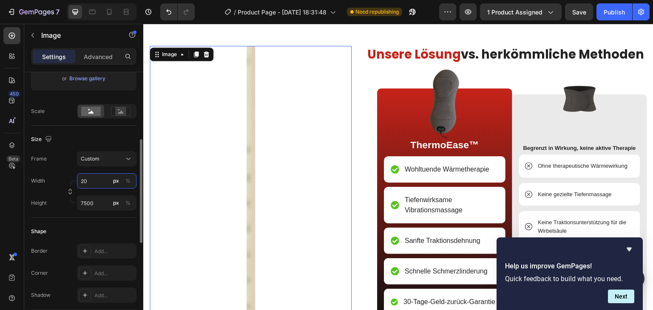
type input "2"
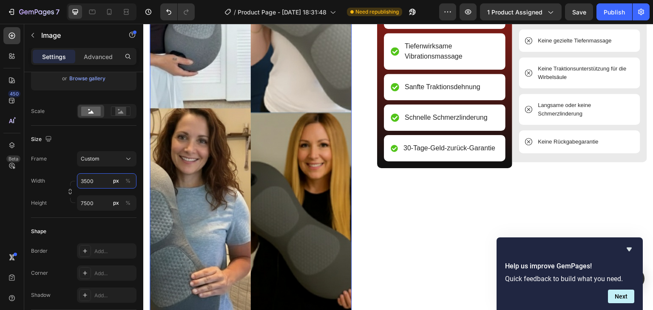
scroll to position [2844, 0]
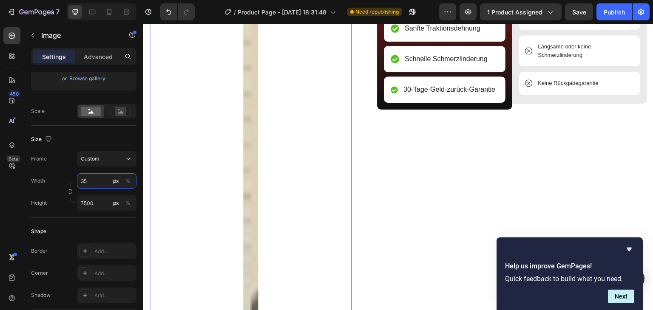
type input "3"
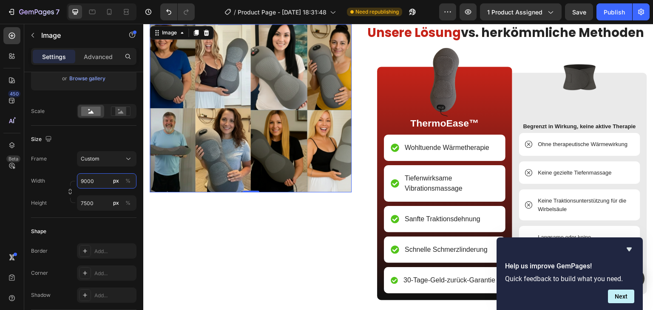
scroll to position [2631, 0]
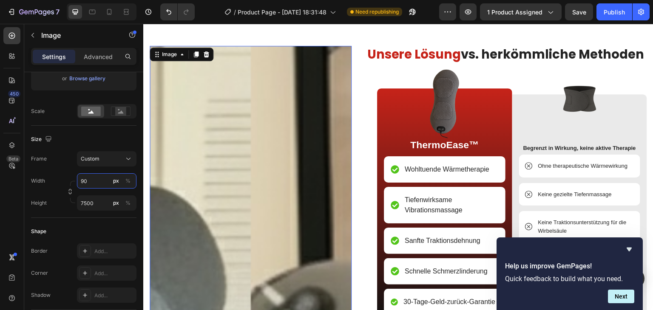
type input "9"
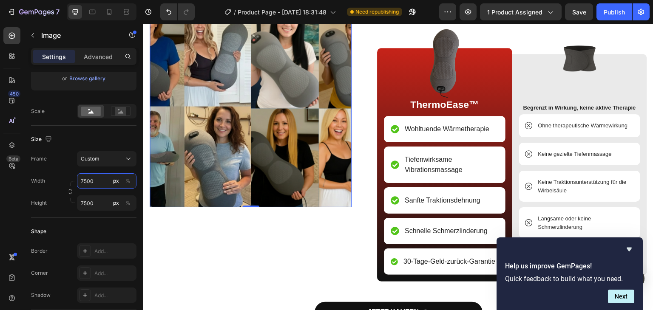
scroll to position [2674, 0]
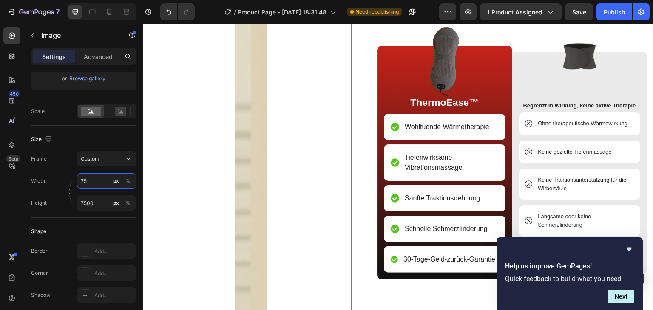
type input "7"
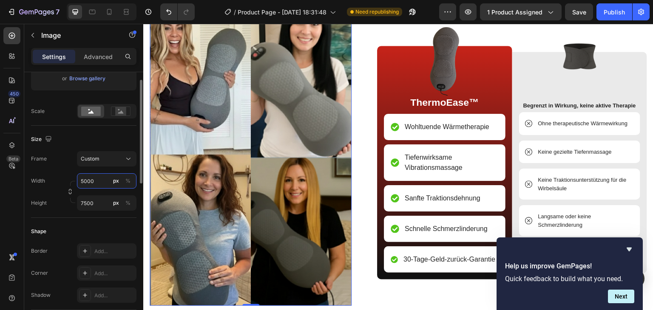
scroll to position [127, 0]
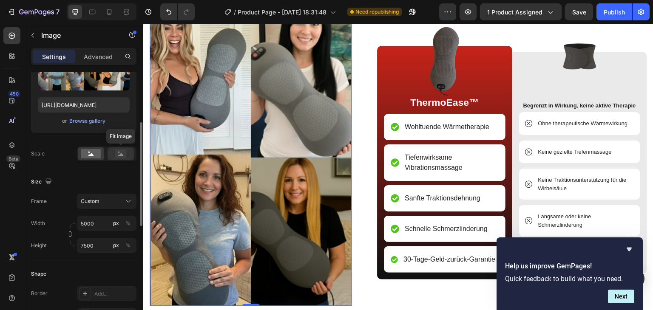
click at [113, 154] on icon at bounding box center [121, 153] width 20 height 9
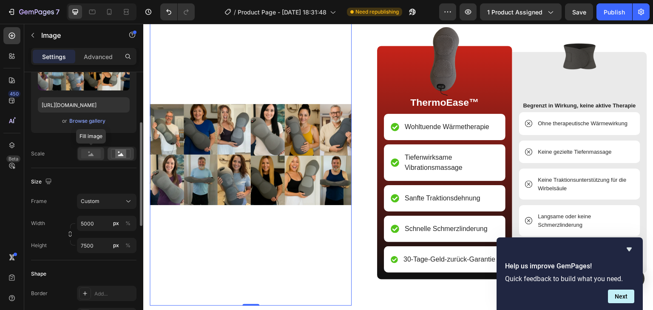
click at [87, 157] on rect at bounding box center [91, 153] width 20 height 9
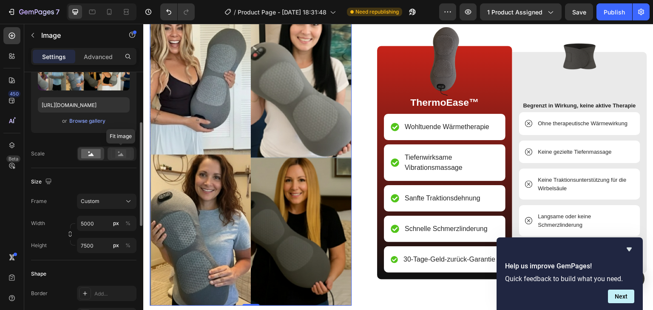
click at [117, 152] on rect at bounding box center [120, 154] width 11 height 8
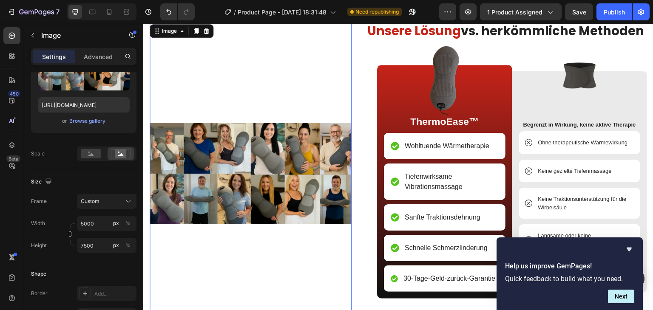
scroll to position [2674, 0]
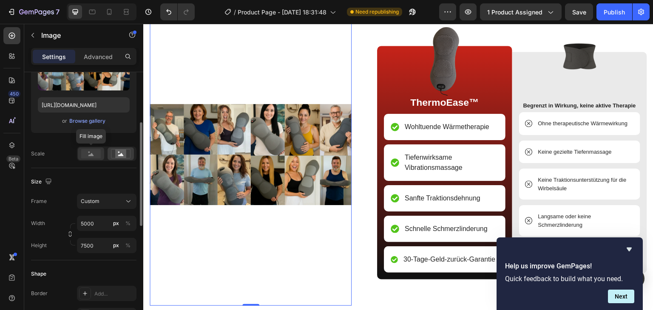
click at [91, 160] on div at bounding box center [91, 153] width 26 height 13
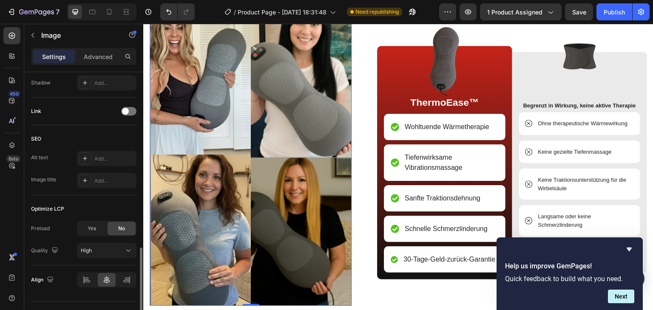
scroll to position [400, 0]
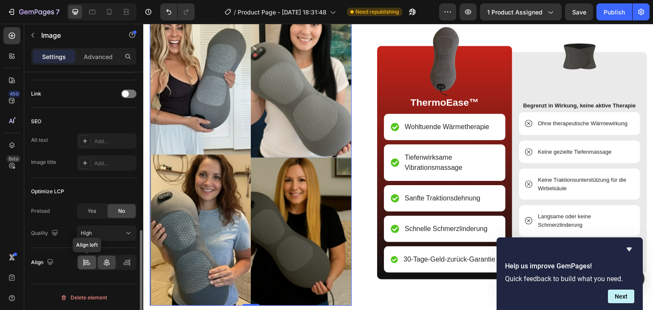
click at [96, 262] on div at bounding box center [87, 263] width 18 height 14
click at [113, 264] on div at bounding box center [107, 263] width 18 height 14
click at [130, 260] on icon at bounding box center [126, 262] width 8 height 8
click at [109, 262] on icon at bounding box center [106, 262] width 8 height 8
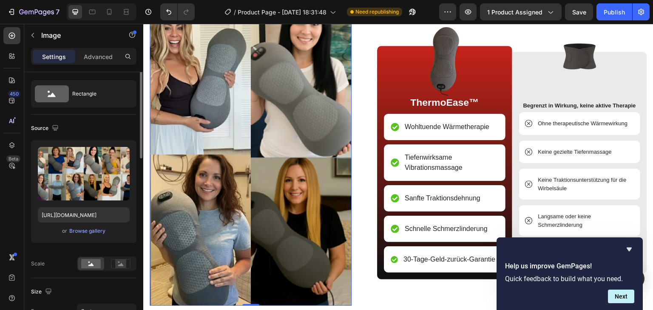
scroll to position [0, 0]
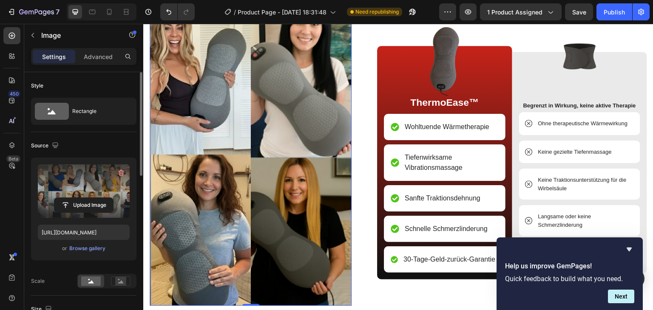
drag, startPoint x: 82, startPoint y: 175, endPoint x: 83, endPoint y: 179, distance: 4.3
click at [83, 179] on label at bounding box center [84, 191] width 92 height 54
click at [83, 198] on input "file" at bounding box center [83, 205] width 59 height 14
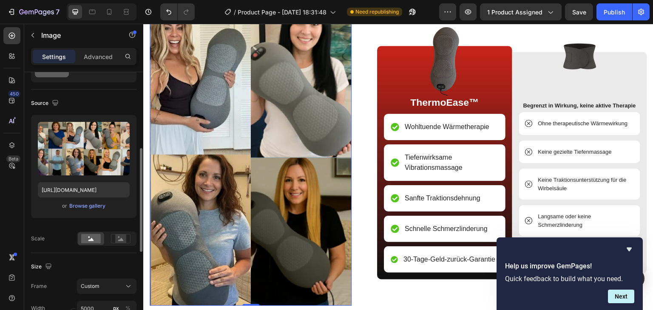
scroll to position [127, 0]
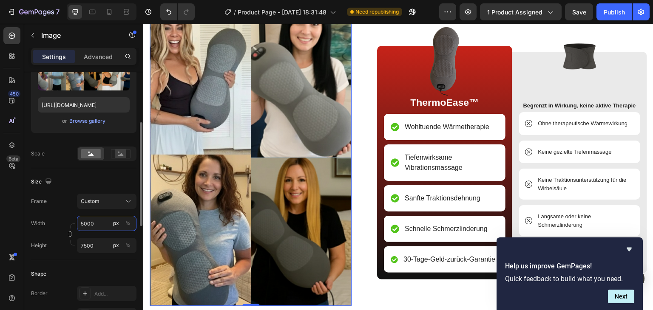
click at [99, 226] on input "5000" at bounding box center [106, 223] width 59 height 15
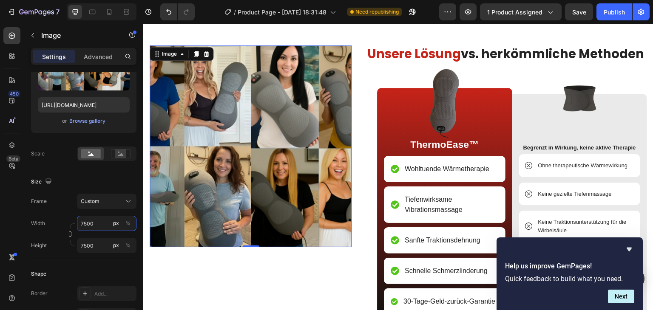
scroll to position [2631, 0]
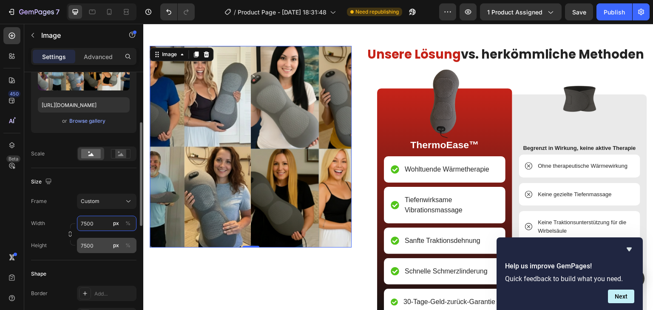
type input "7500"
click at [97, 242] on input "7500" at bounding box center [106, 245] width 59 height 15
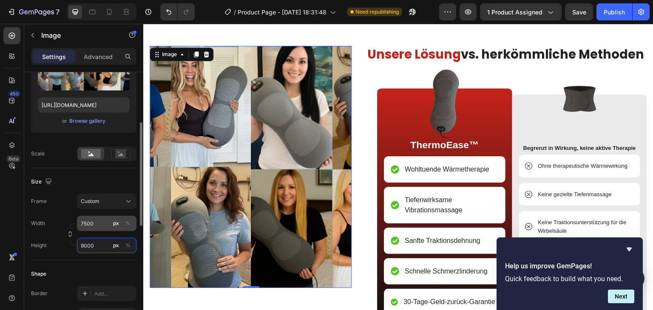
type input "9000"
click at [93, 221] on input "7500" at bounding box center [106, 223] width 59 height 15
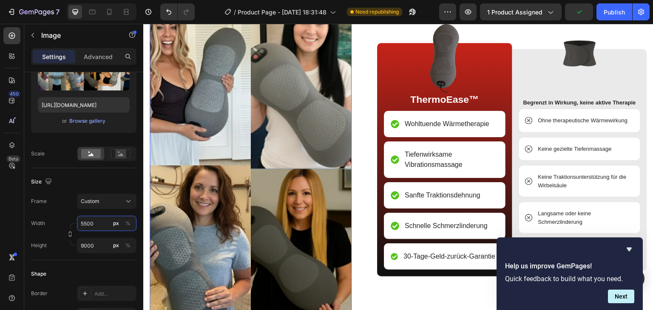
scroll to position [2674, 0]
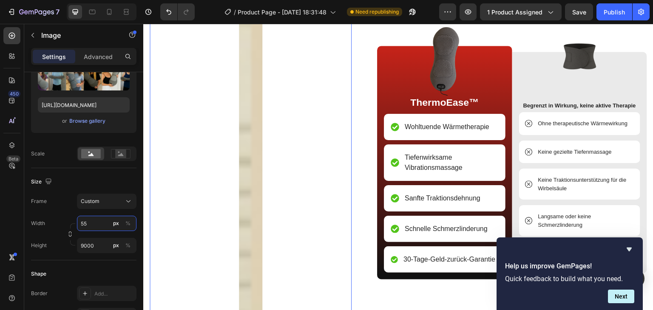
type input "5"
type input "6"
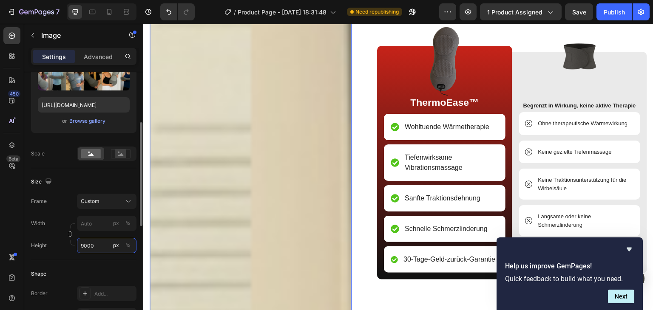
click at [90, 243] on div "Style Rectangle Source Upload Image [URL][DOMAIN_NAME] or Browse gallery Scale …" at bounding box center [83, 247] width 105 height 605
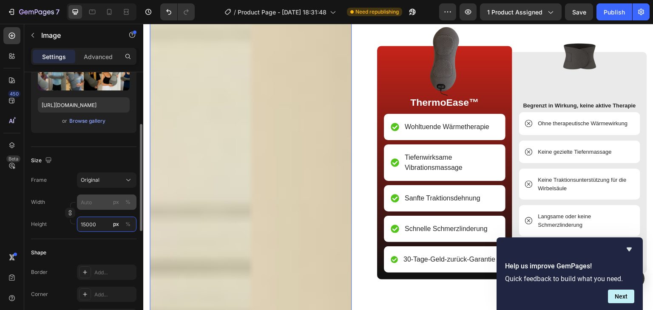
type input "15000"
click at [104, 207] on input "px %" at bounding box center [106, 202] width 59 height 15
type input "5"
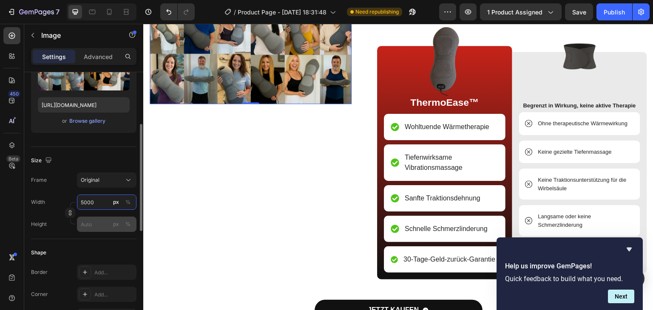
type input "5000"
click at [93, 228] on input "px %" at bounding box center [106, 224] width 59 height 15
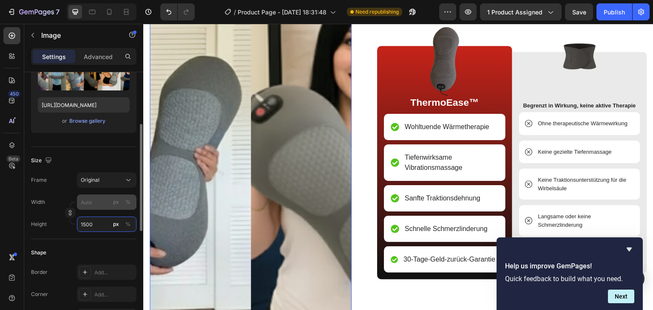
type input "1500"
click at [99, 204] on input "px %" at bounding box center [106, 202] width 59 height 15
type input "1"
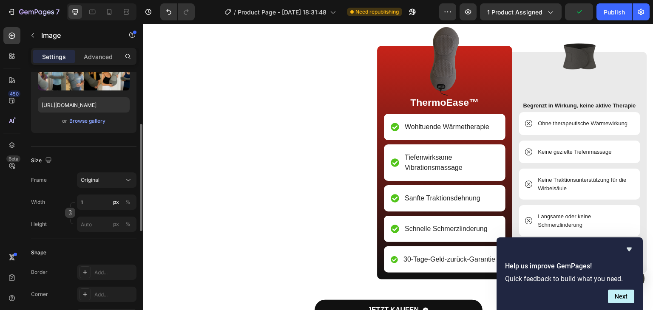
click at [71, 212] on icon "button" at bounding box center [70, 213] width 6 height 6
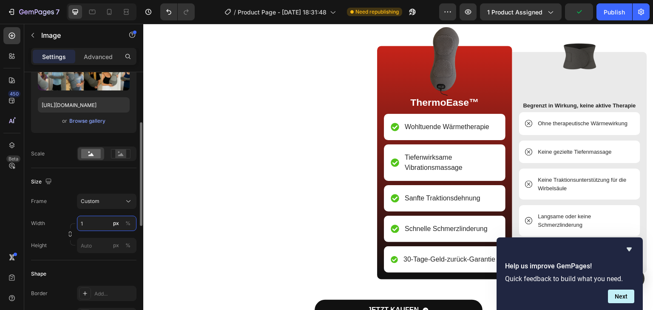
click at [97, 224] on input "1" at bounding box center [106, 223] width 59 height 15
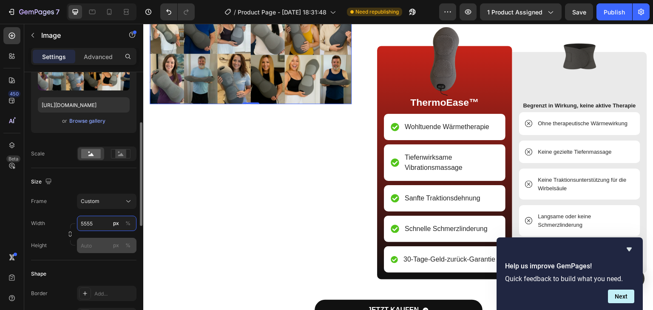
type input "5555"
click at [92, 246] on input "px %" at bounding box center [106, 245] width 59 height 15
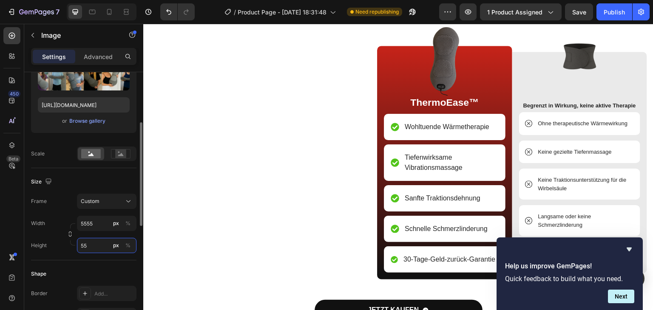
type input "5"
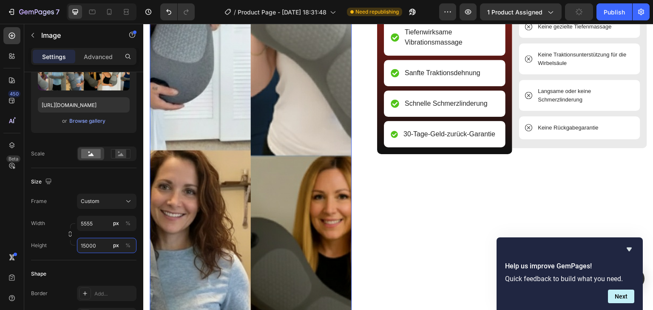
scroll to position [2801, 0]
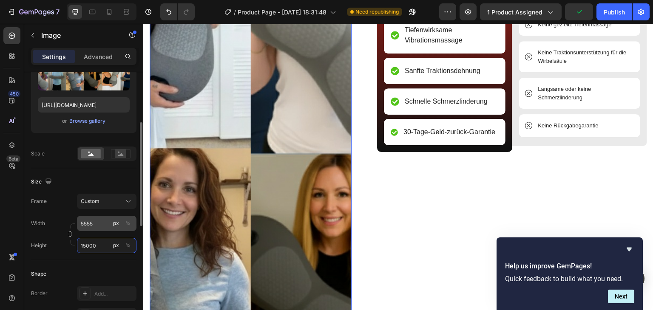
type input "15000"
click at [96, 222] on input "5555" at bounding box center [106, 223] width 59 height 15
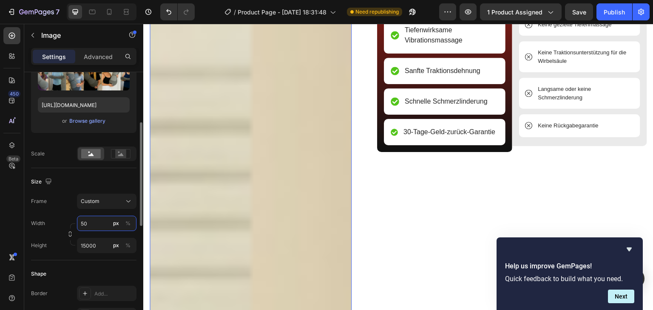
type input "5"
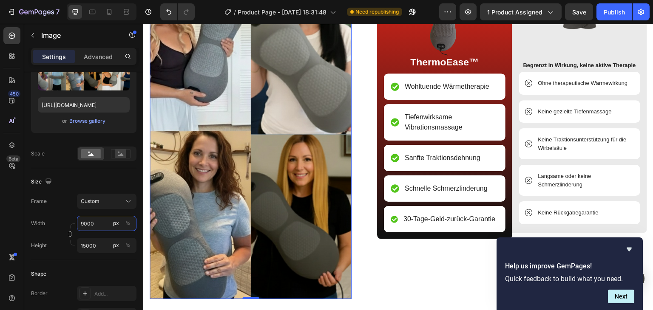
scroll to position [2716, 0]
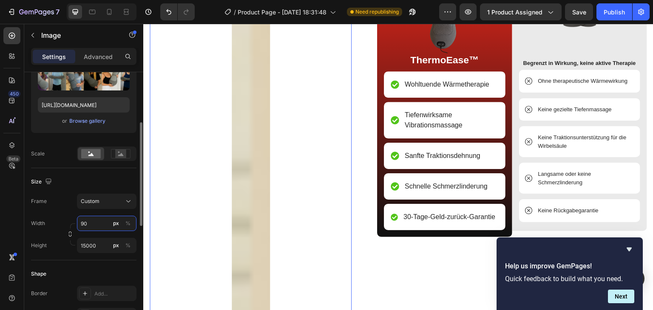
type input "9"
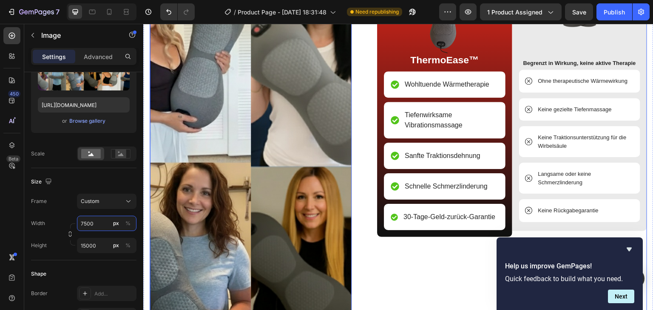
scroll to position [2674, 0]
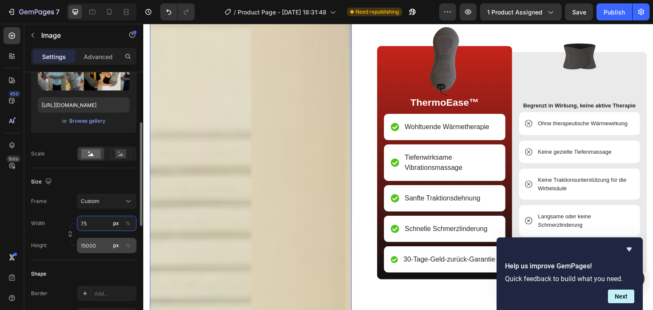
type input "7"
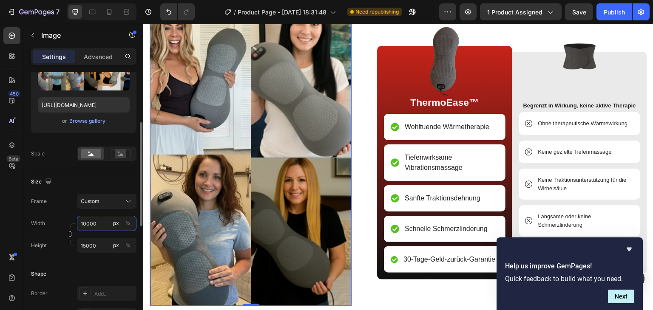
drag, startPoint x: 105, startPoint y: 221, endPoint x: 65, endPoint y: 218, distance: 40.9
click at [65, 218] on div "Width 10000 px %" at bounding box center [83, 223] width 105 height 15
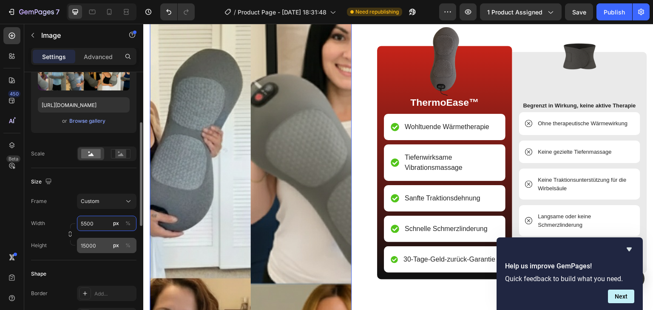
type input "5500"
click at [99, 245] on input "15000" at bounding box center [106, 245] width 59 height 15
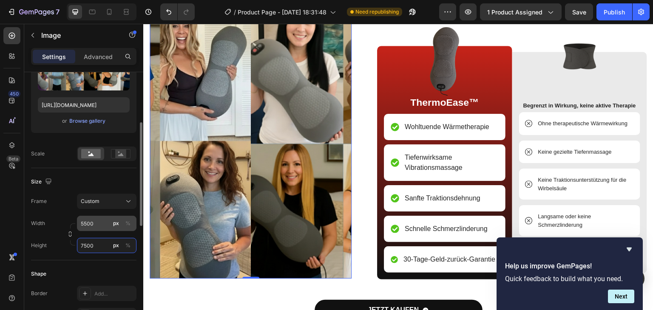
type input "7500"
click at [87, 222] on input "5500" at bounding box center [106, 223] width 59 height 15
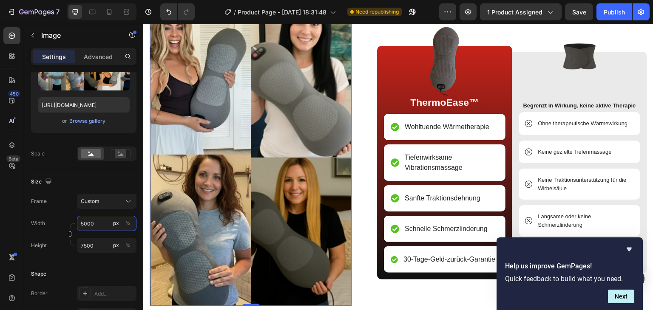
scroll to position [2631, 0]
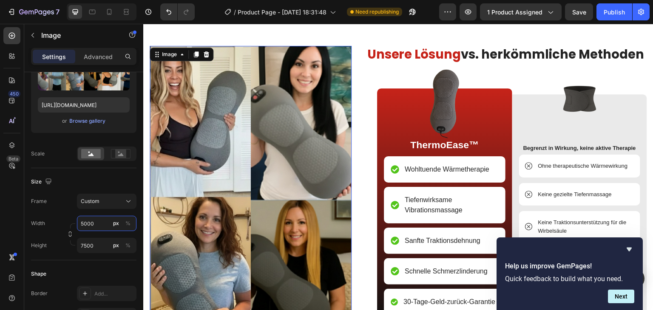
type input "5000"
click at [97, 103] on input "[URL][DOMAIN_NAME]" at bounding box center [84, 104] width 92 height 15
paste input "CureWise_13.png?v=1758918896"
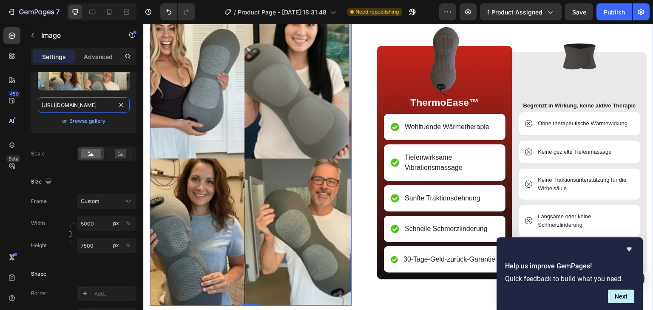
scroll to position [2716, 0]
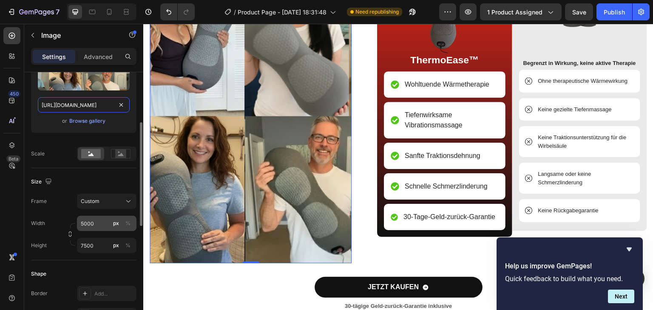
type input "[URL][DOMAIN_NAME]"
click at [94, 223] on input "5000" at bounding box center [106, 223] width 59 height 15
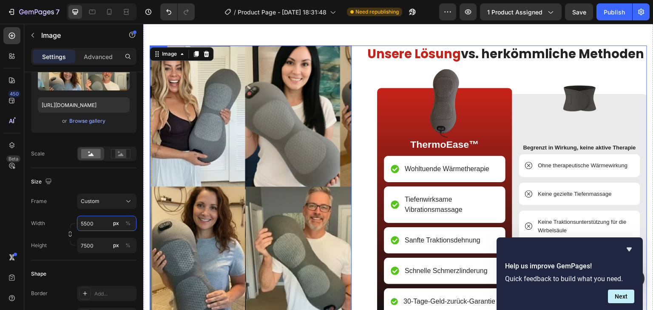
scroll to position [2631, 0]
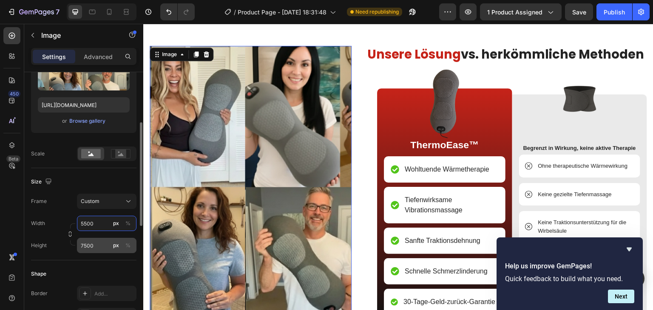
type input "5500"
click at [99, 249] on input "7500" at bounding box center [106, 245] width 59 height 15
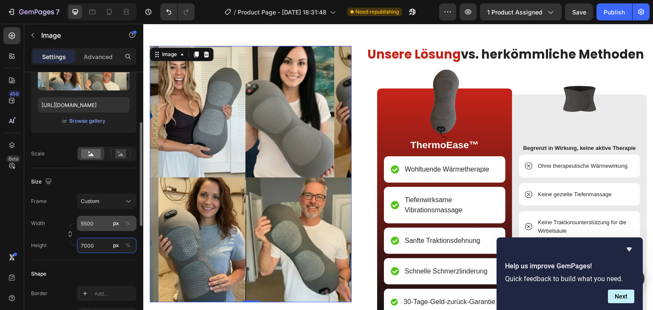
type input "7000"
click at [100, 223] on input "5500" at bounding box center [106, 223] width 59 height 15
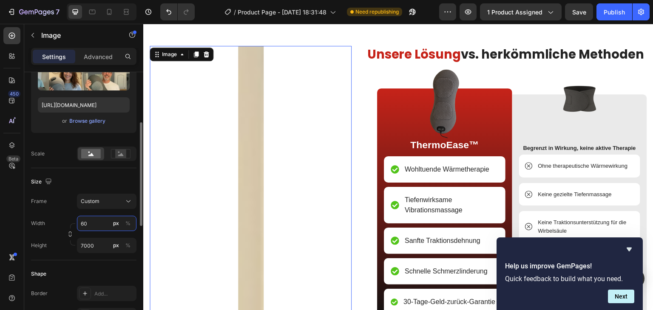
type input "6"
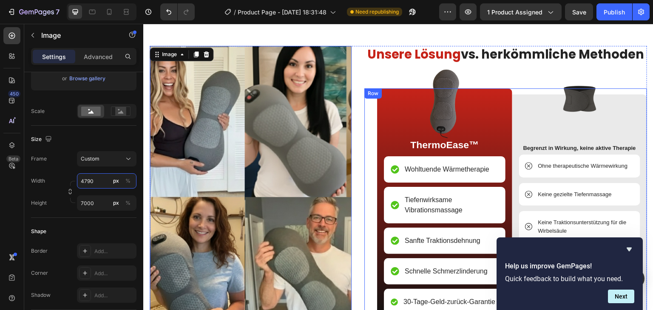
scroll to position [2674, 0]
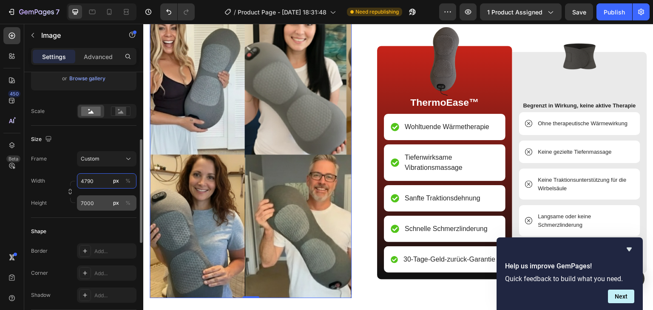
type input "4790"
click at [102, 204] on input "7000" at bounding box center [106, 202] width 59 height 15
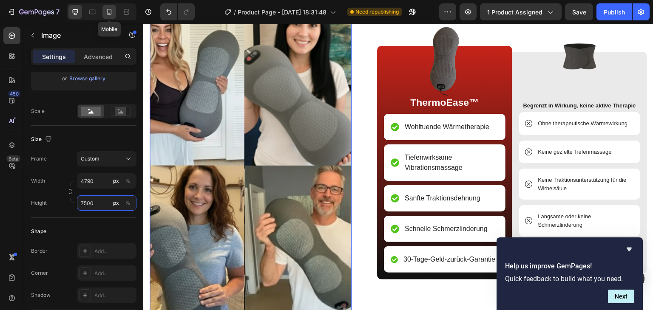
type input "7500"
click at [107, 17] on div at bounding box center [109, 12] width 14 height 14
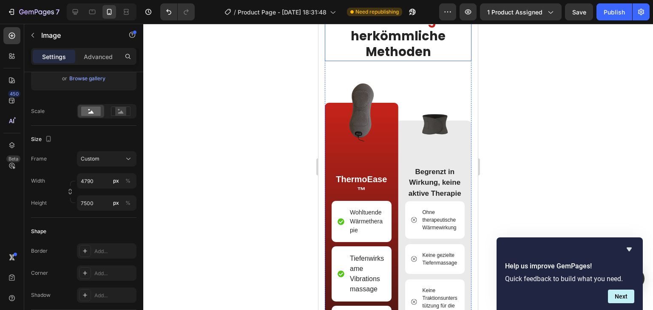
scroll to position [2660, 0]
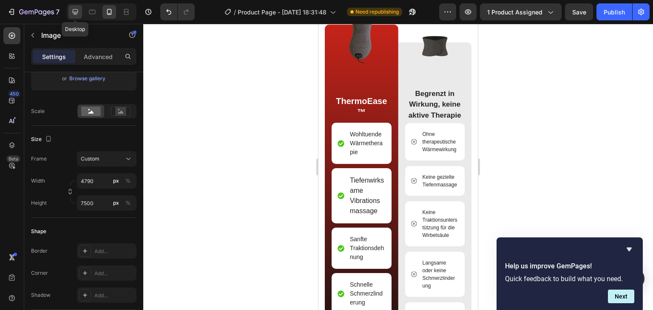
click at [72, 11] on icon at bounding box center [75, 12] width 8 height 8
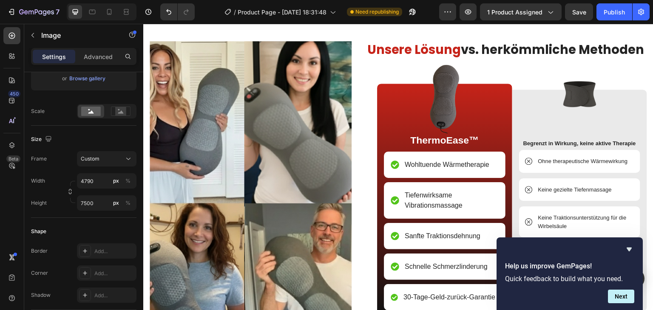
scroll to position [2678, 0]
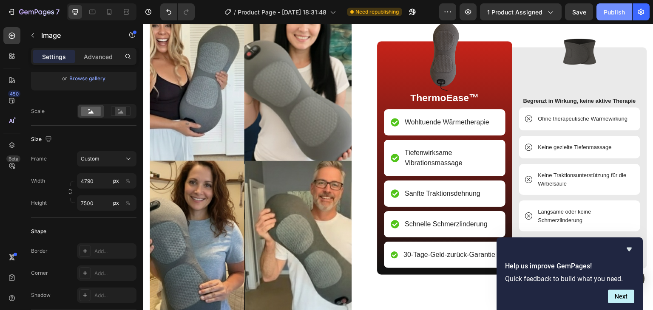
click at [608, 11] on div "Publish" at bounding box center [613, 12] width 21 height 9
